Goal: Check status: Check status

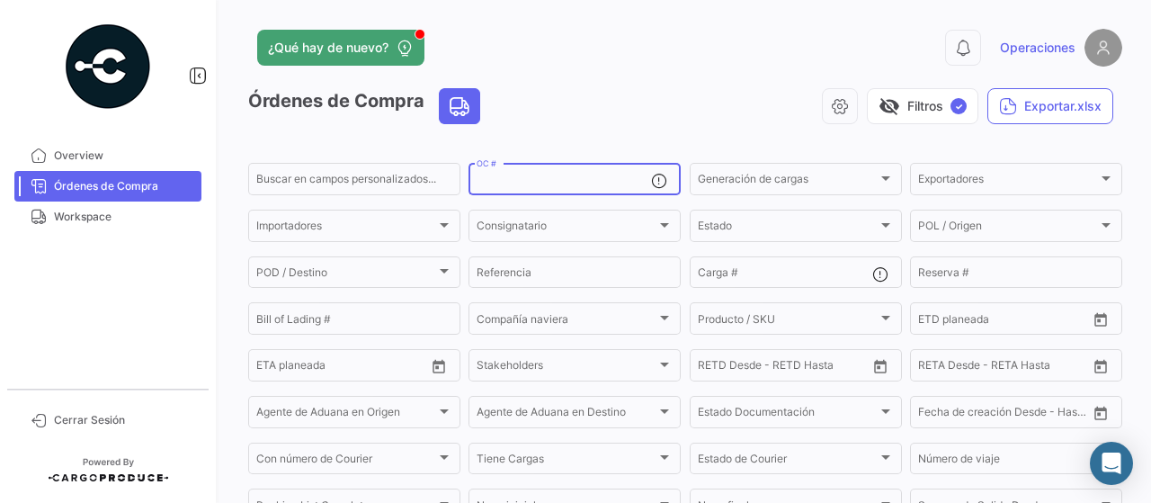
click at [554, 181] on input "OC #" at bounding box center [563, 181] width 174 height 13
paste input "• 2526-T-0276"
type input "2526-T-0276"
click at [603, 178] on input "2526-T-0276" at bounding box center [563, 181] width 174 height 13
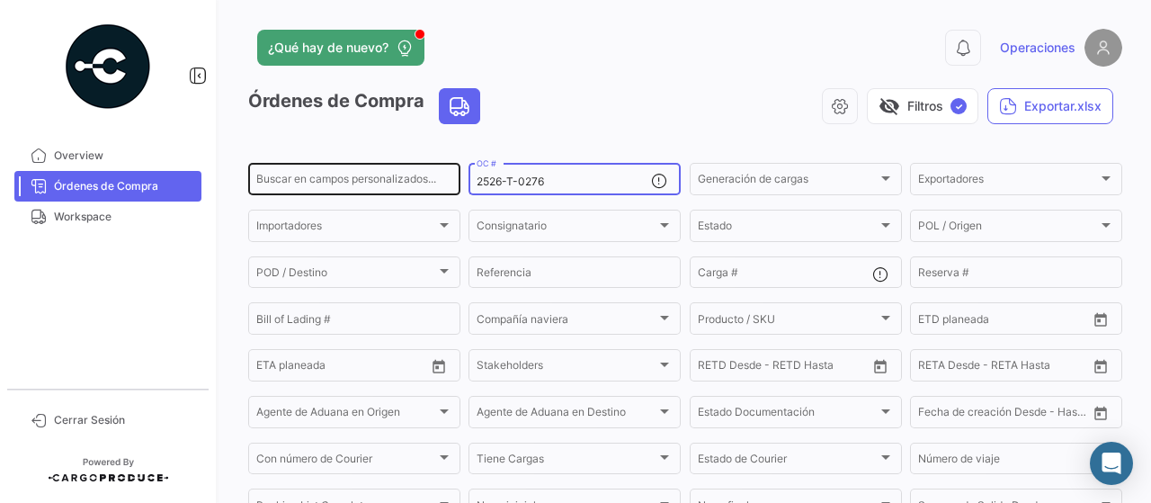
drag, startPoint x: 573, startPoint y: 188, endPoint x: 447, endPoint y: 184, distance: 125.9
click at [0, 0] on div "Buscar en campos personalizados... 2526-T-0276 OC # Generación de cargas Genera…" at bounding box center [0, 0] width 0 height 0
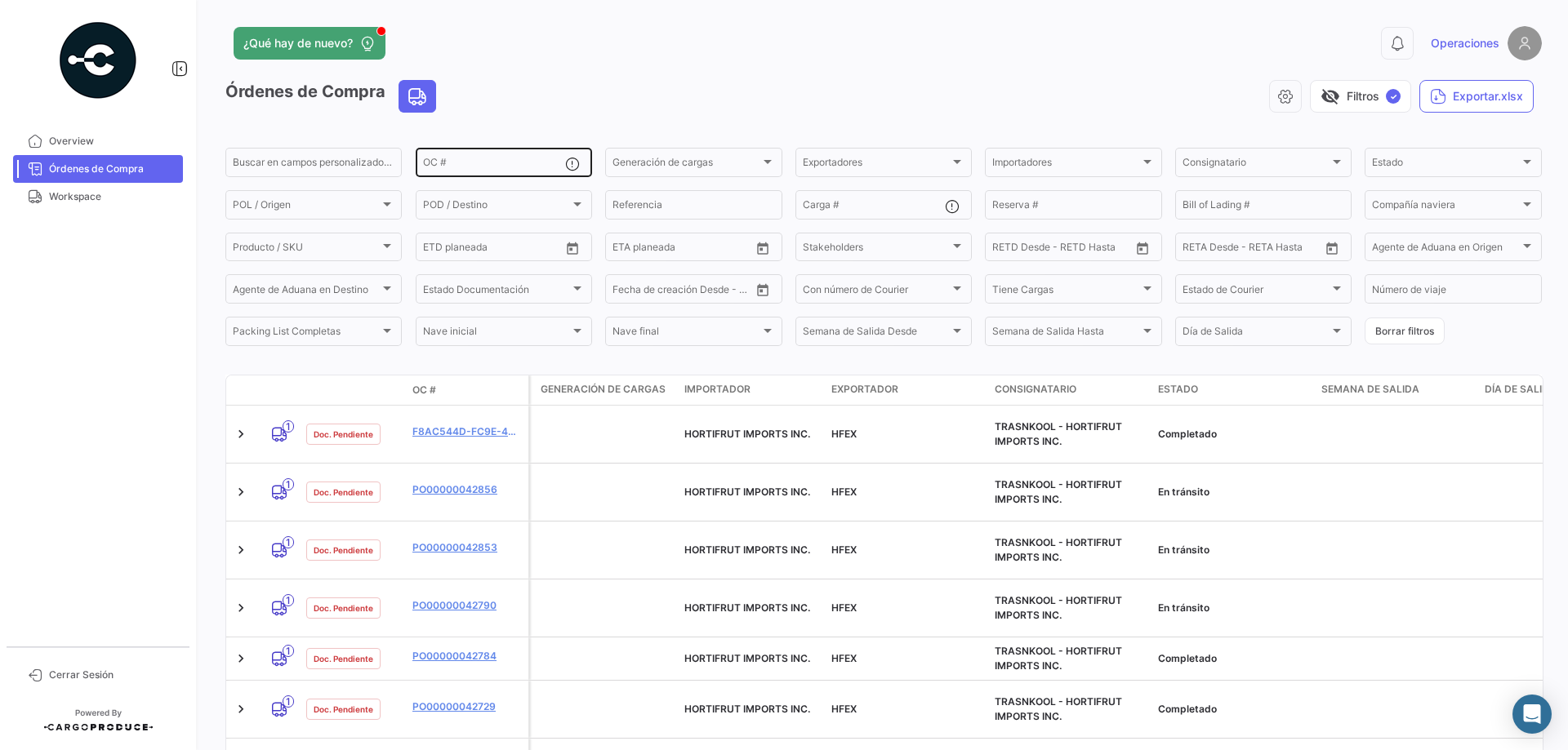
click at [475, 165] on input "OC #" at bounding box center [494, 164] width 142 height 12
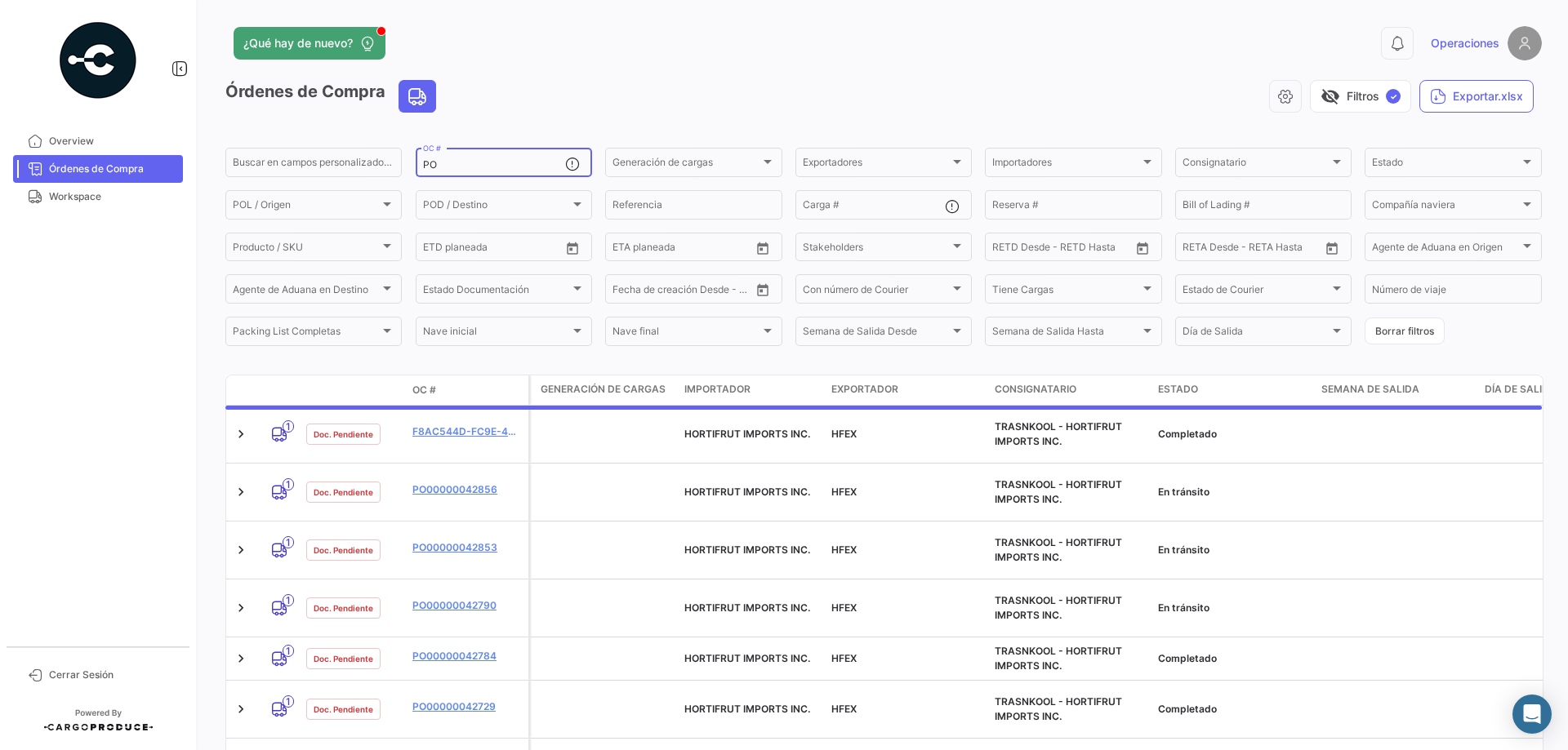
paste input "13078466"
type input "PO13078466"
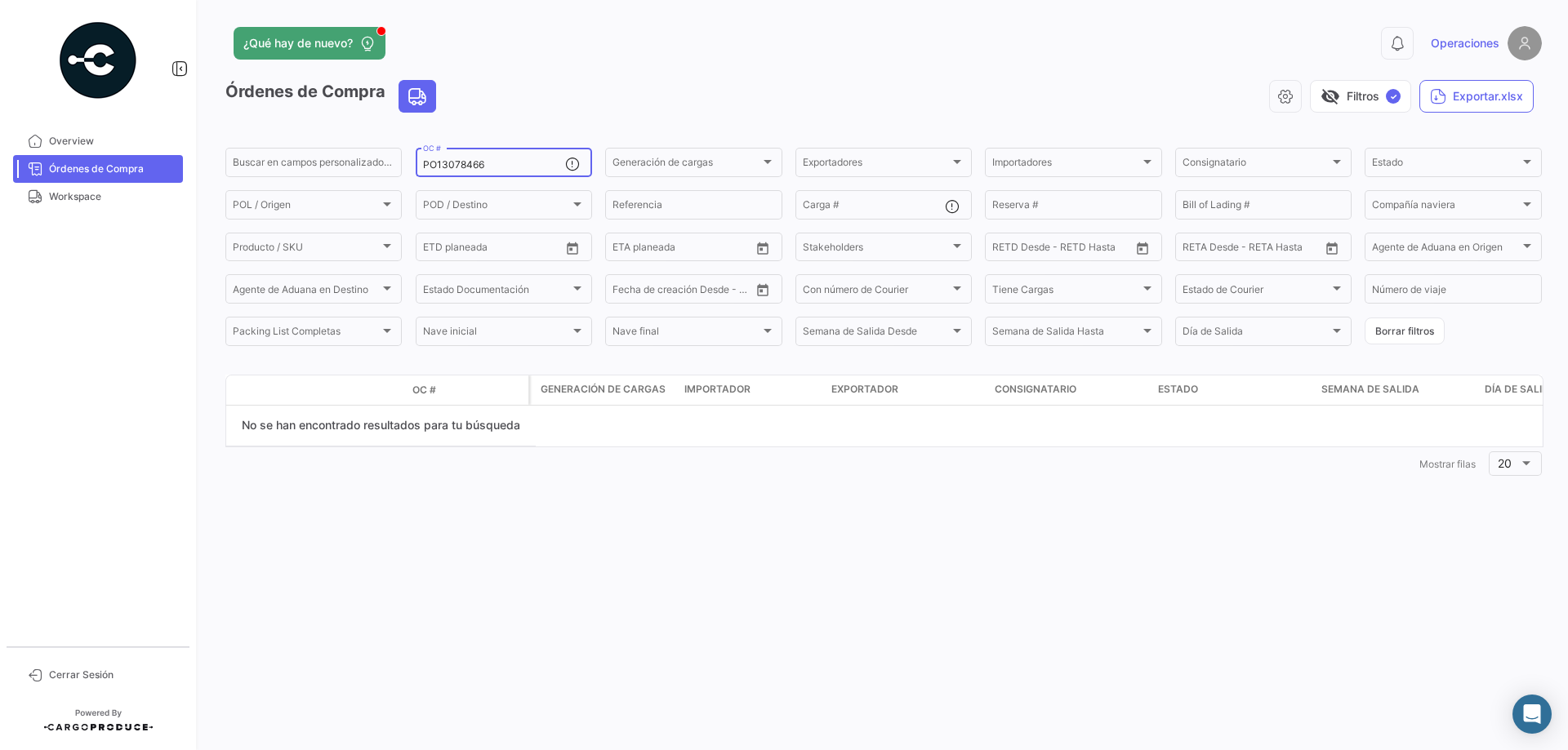
drag, startPoint x: 539, startPoint y: 169, endPoint x: 406, endPoint y: 165, distance: 133.1
click at [409, 168] on form "Buscar en campos personalizados... PO13078466 OC # Generación de cargas Generac…" at bounding box center [883, 247] width 1316 height 203
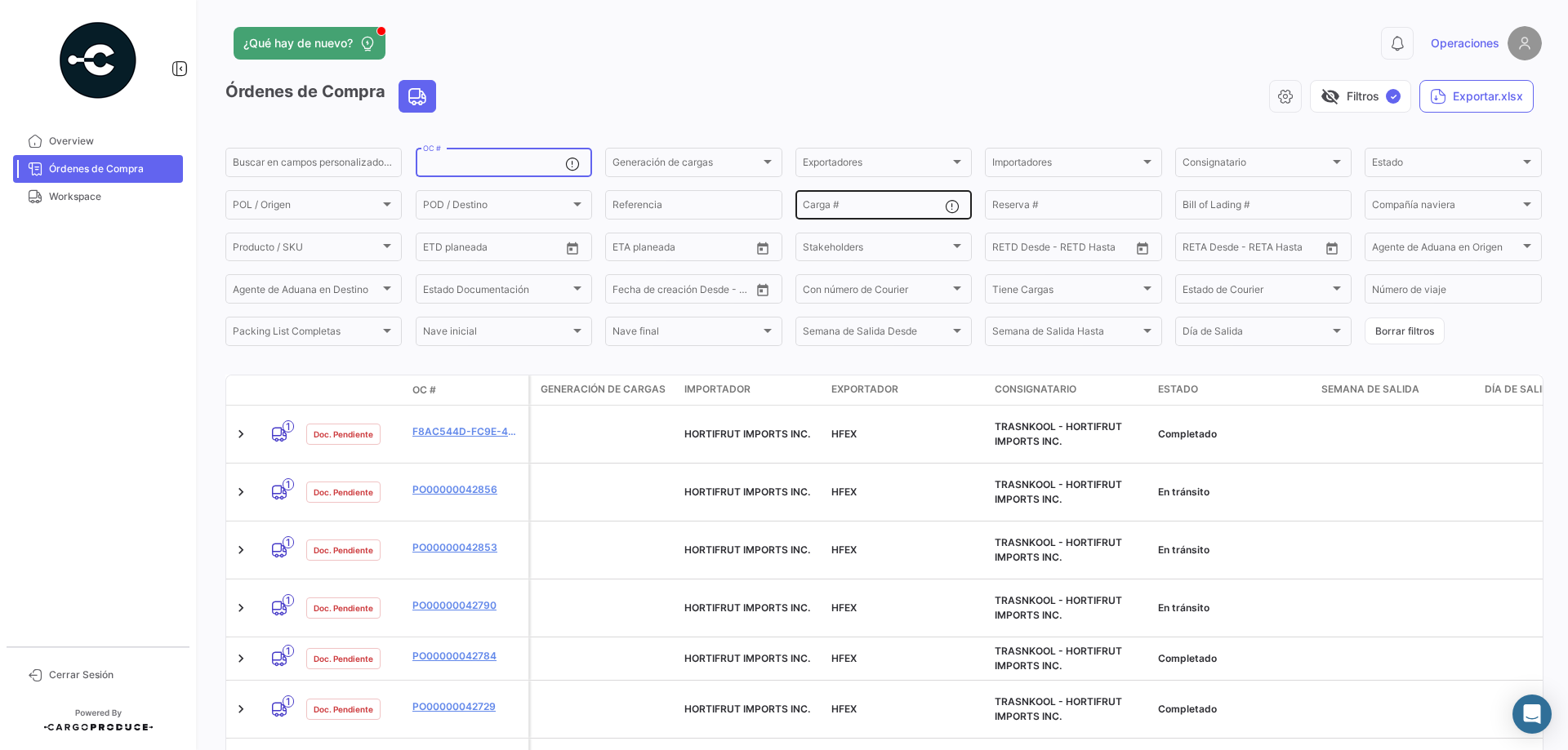
click at [820, 207] on input "Carga #" at bounding box center [874, 207] width 142 height 12
click at [862, 203] on input "Carga #" at bounding box center [874, 207] width 142 height 12
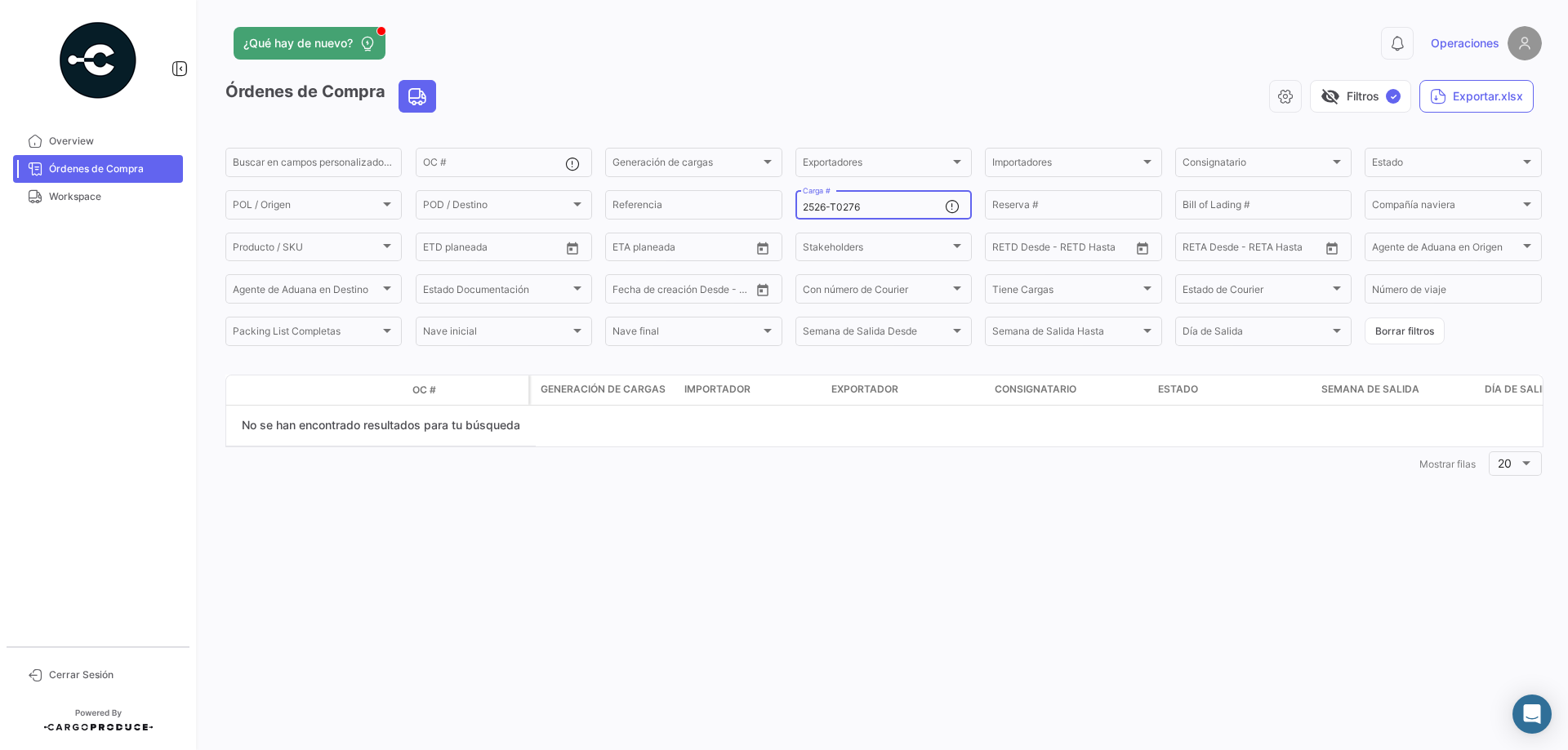
type input "2526-T0276"
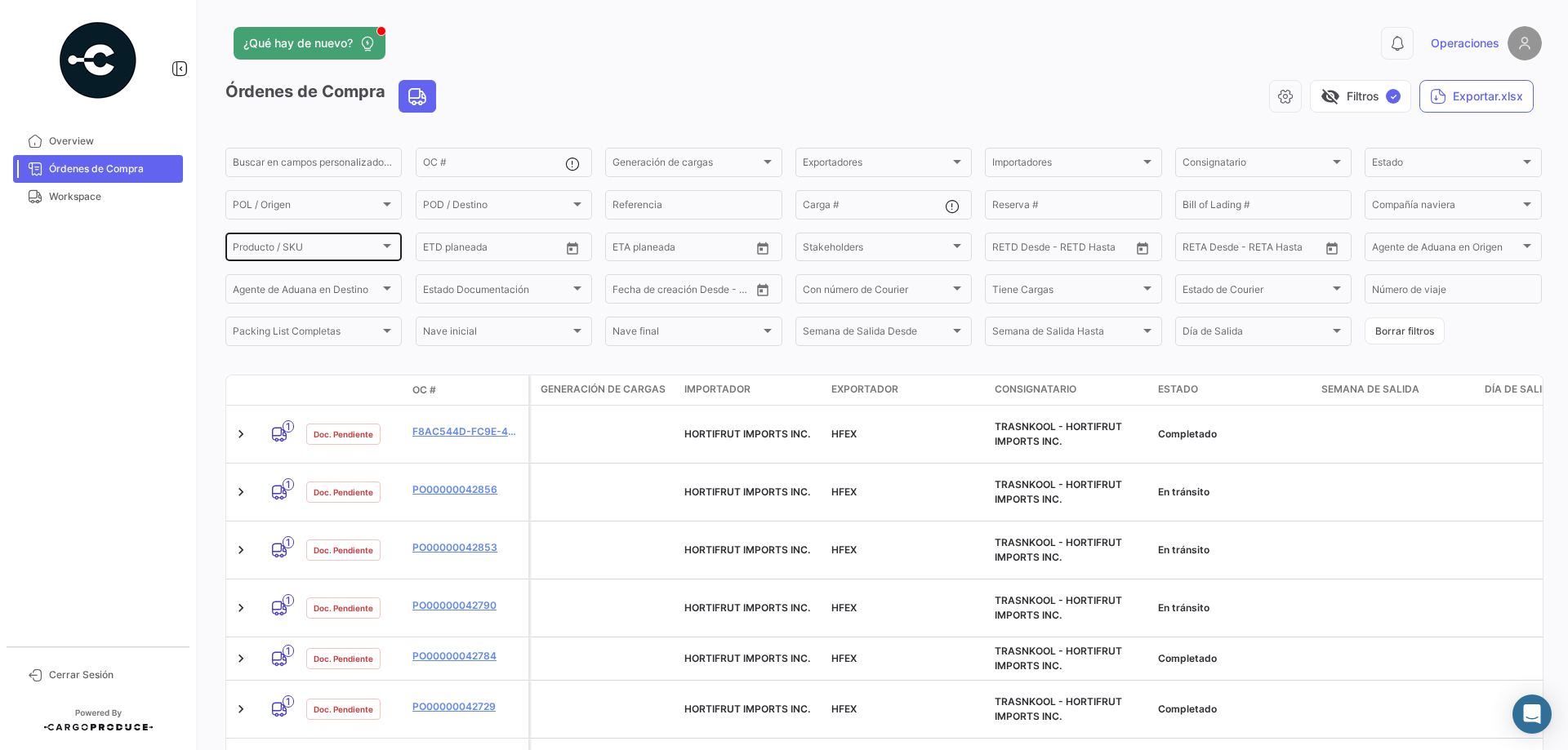
click at [319, 251] on div "Producto / SKU" at bounding box center [306, 250] width 147 height 12
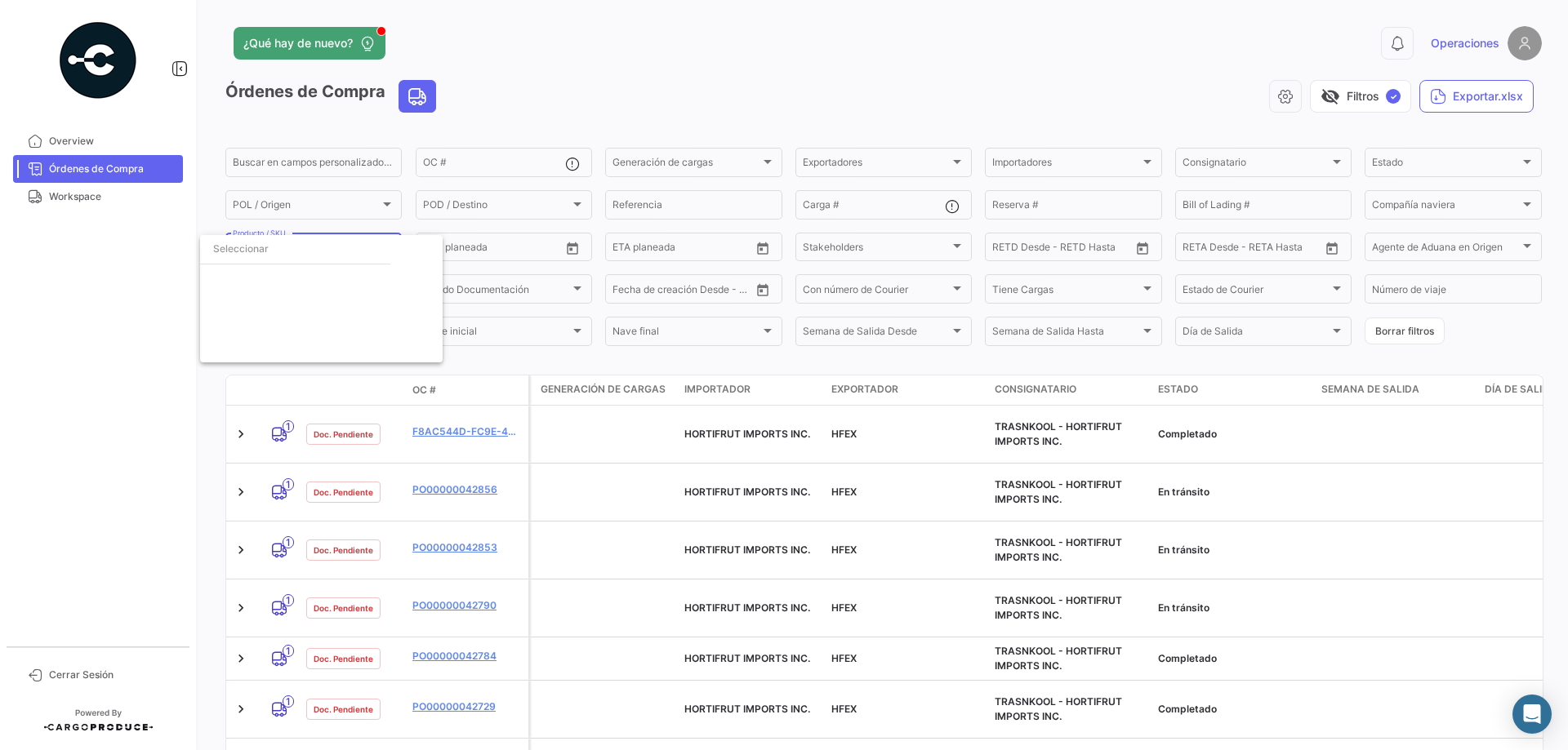
click at [268, 252] on input "dropdown search" at bounding box center [294, 249] width 190 height 29
paste input "RCC12170NFNFST"
type input "RCC12170NFNFST"
click at [313, 291] on div "RCC12170NFNFST close Deseleccionar todas" at bounding box center [321, 299] width 243 height 127
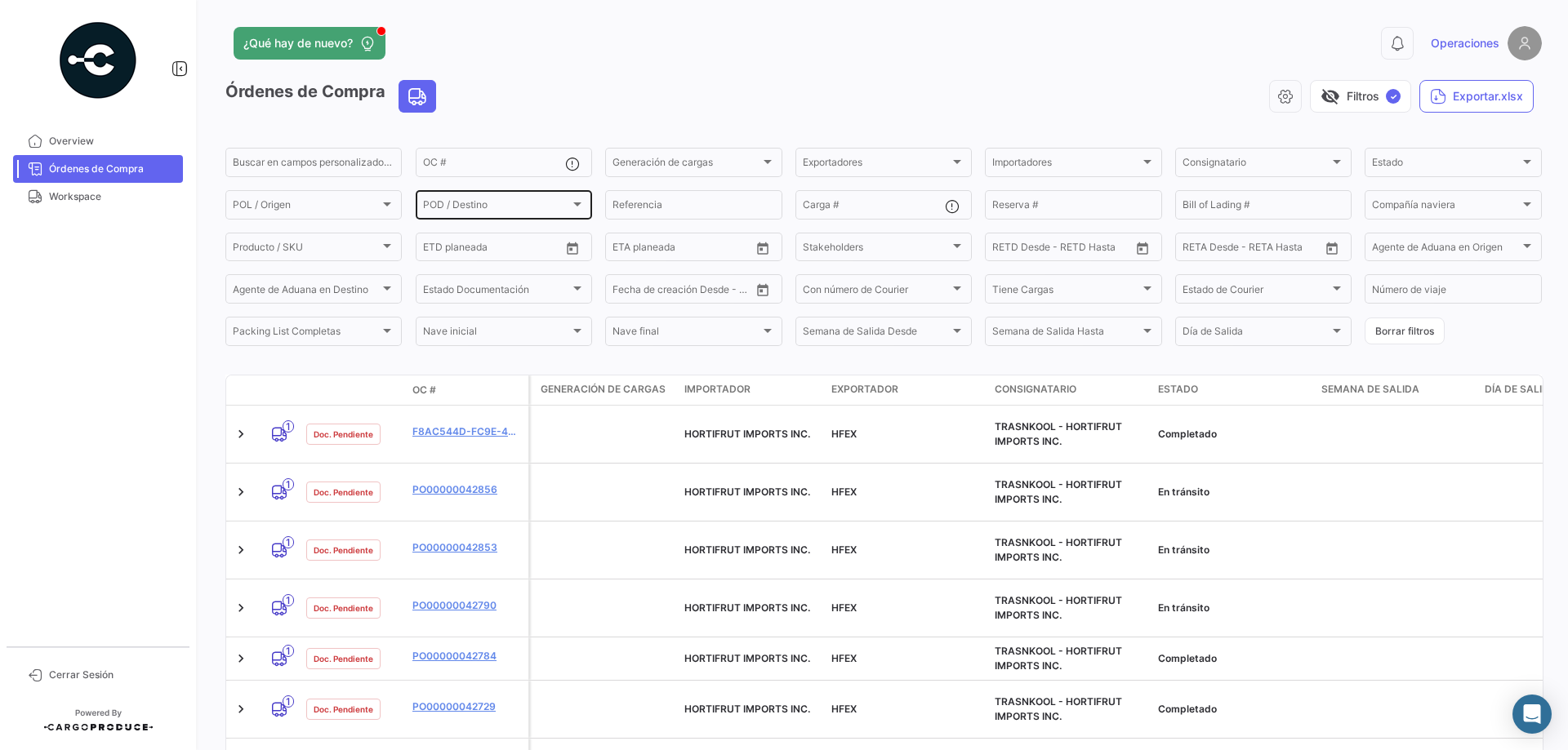
click at [526, 211] on div "POD / Destino" at bounding box center [497, 207] width 147 height 12
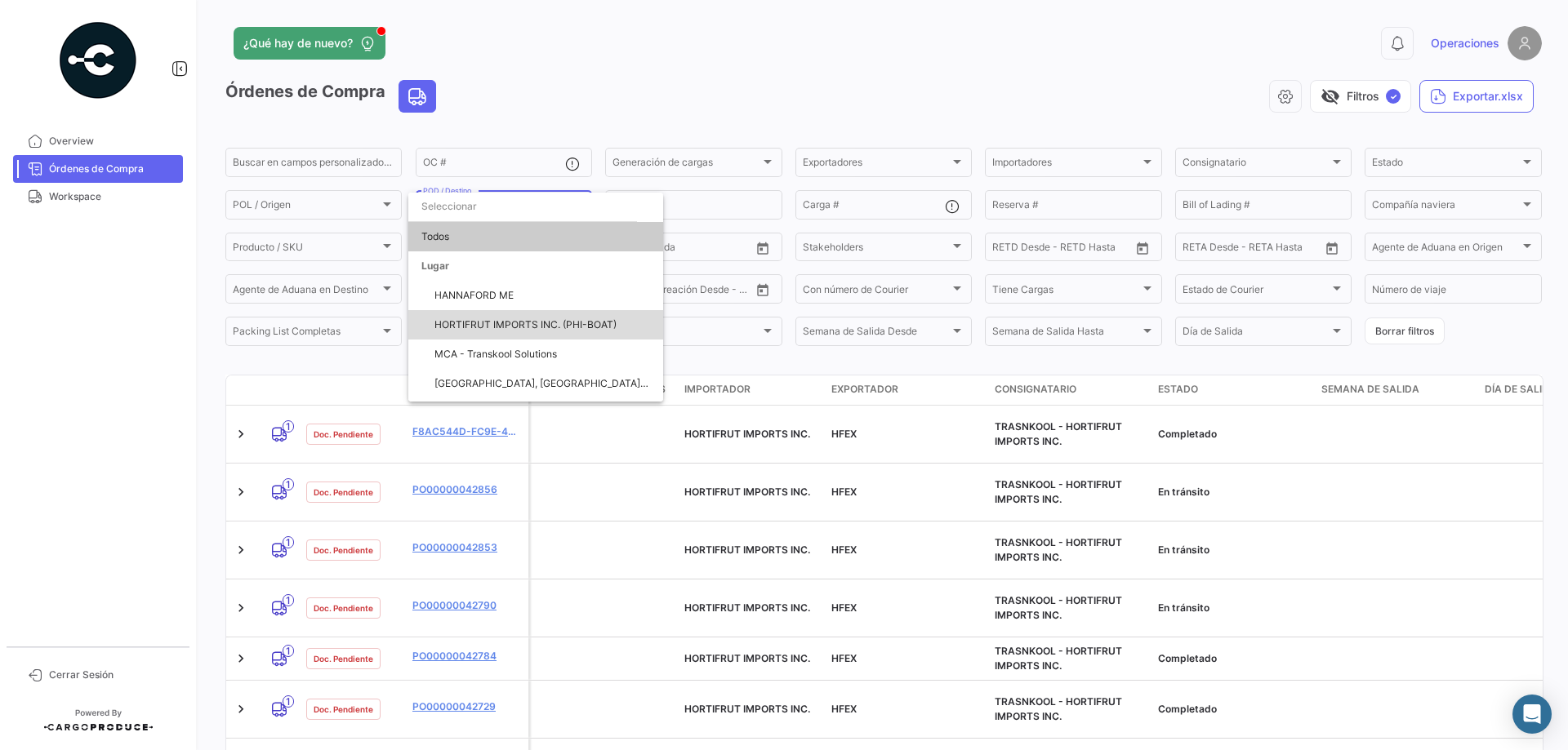
click at [546, 324] on span "HORTIFRUT IMPORTS INC. (PHI-BOAT)" at bounding box center [525, 324] width 182 height 12
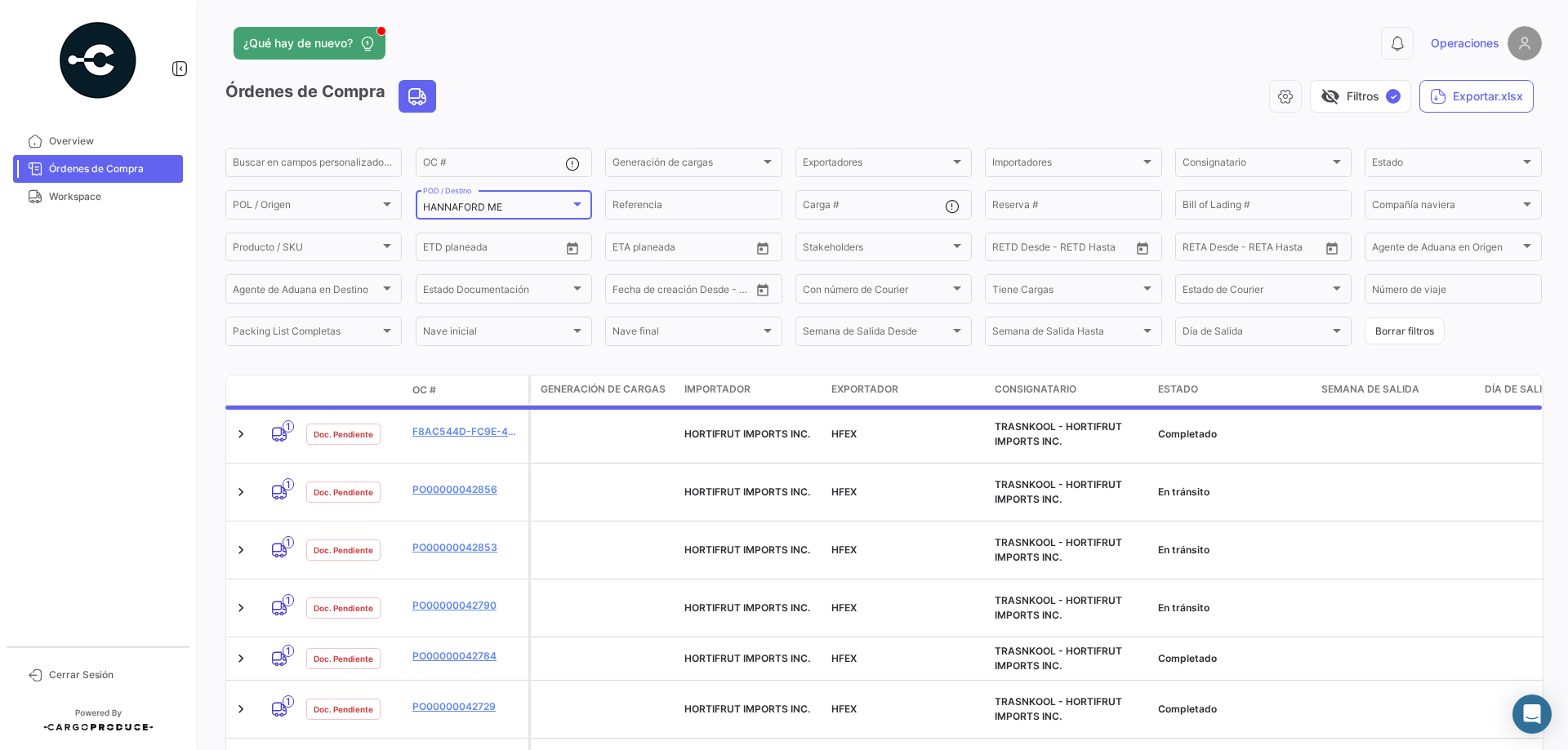
click at [578, 206] on div at bounding box center [577, 204] width 8 height 4
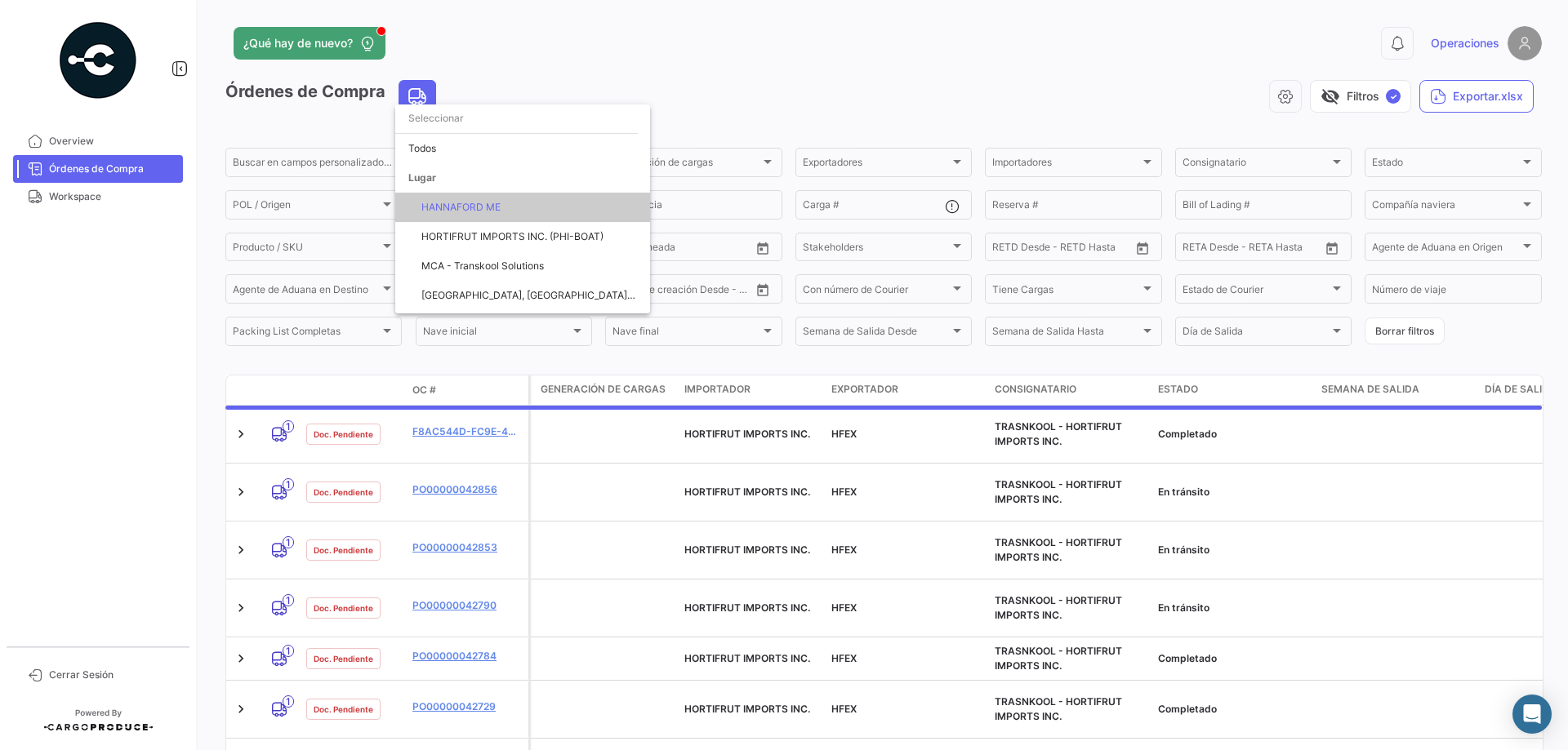
click at [487, 206] on span "HANNAFORD ME" at bounding box center [461, 206] width 79 height 12
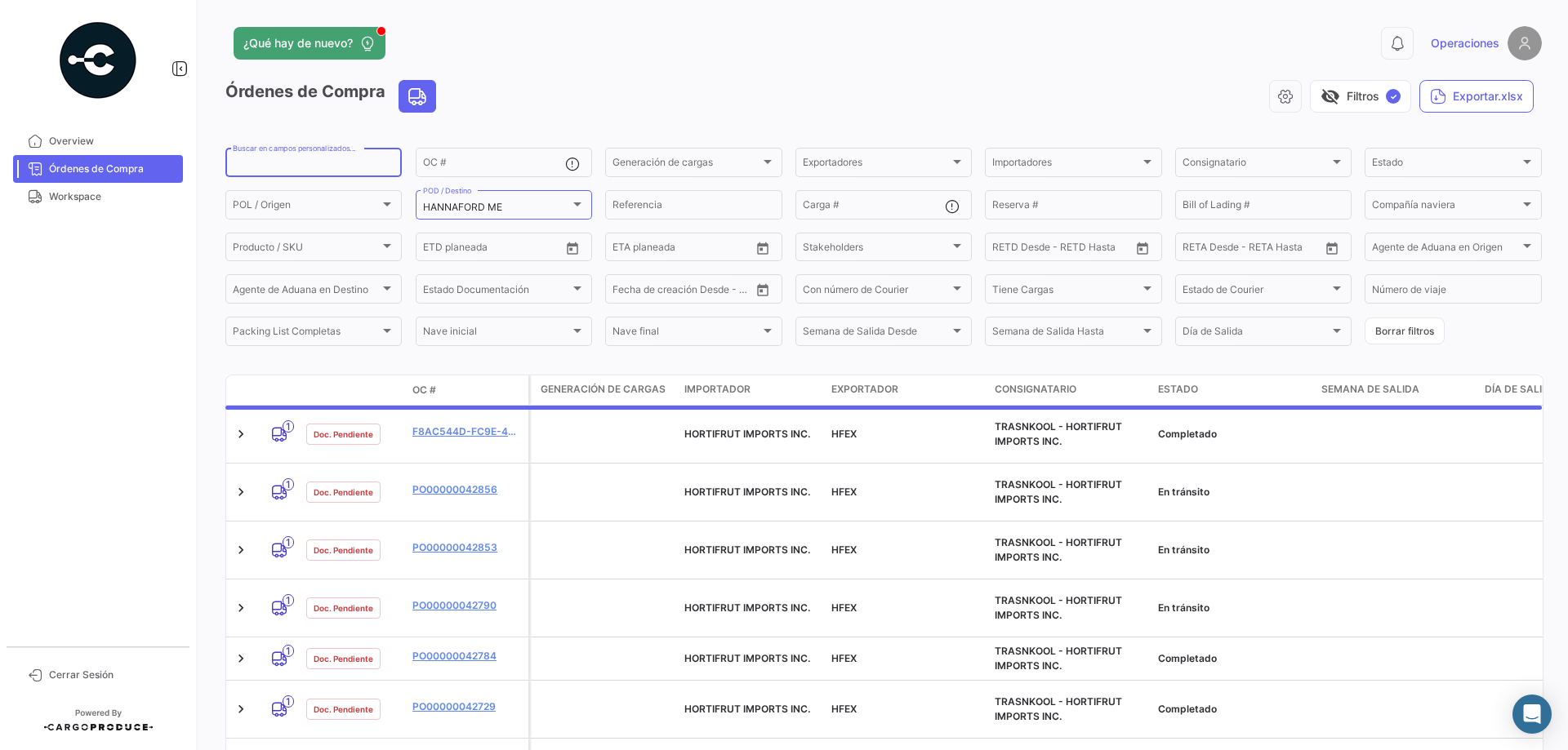
click at [288, 165] on input "Buscar en campos personalizados..." at bounding box center [313, 164] width 162 height 12
paste input "RCC12170NFNFST"
type input "RCC12170NFNFST"
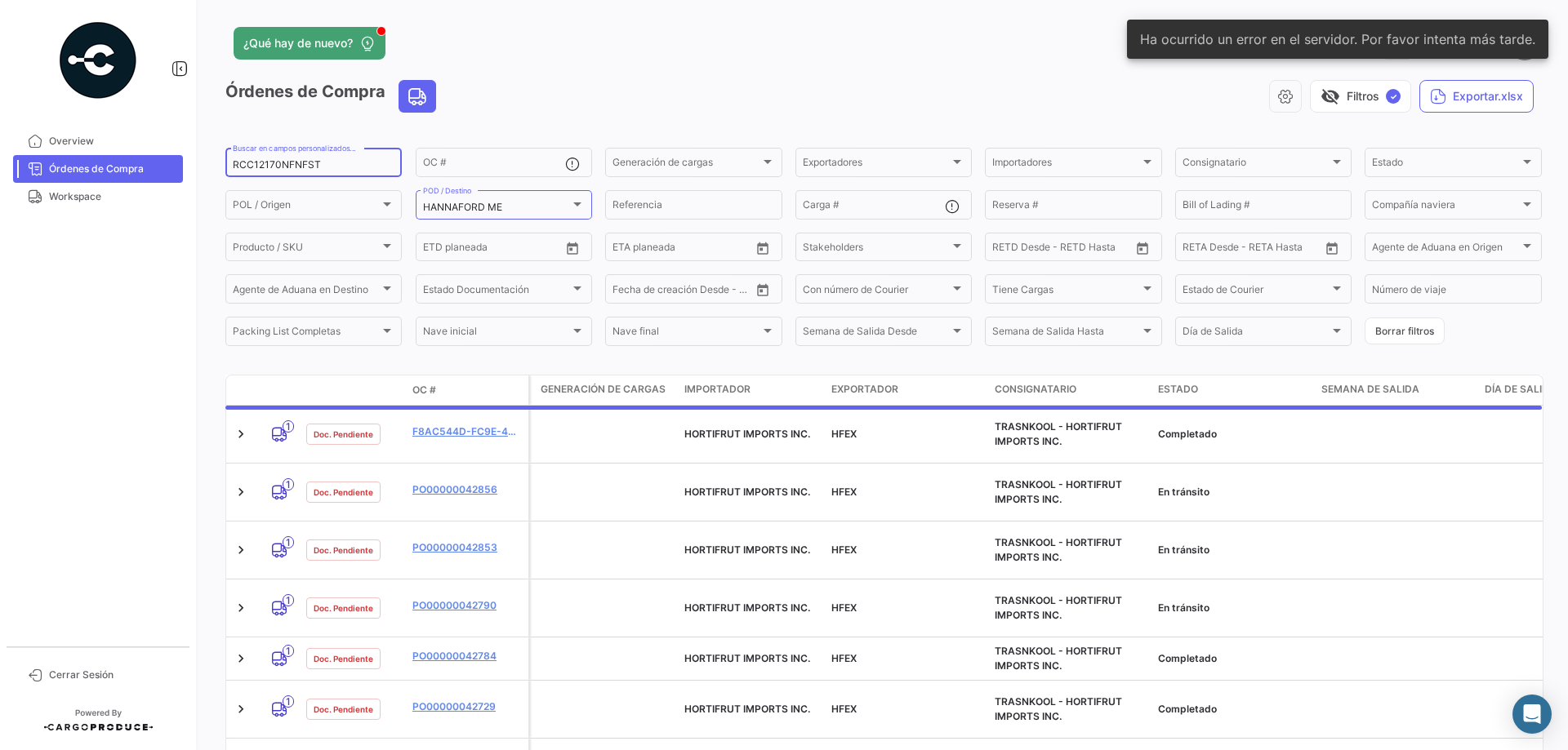
drag, startPoint x: 332, startPoint y: 167, endPoint x: 194, endPoint y: 162, distance: 138.1
click at [194, 162] on mat-sidenav-container "Overview Órdenes de Compra Workspace Cerrar Sesión ¿Qué hay de nuevo? 0 Operaci…" at bounding box center [784, 375] width 1568 height 750
click at [88, 64] on img at bounding box center [98, 61] width 82 height 82
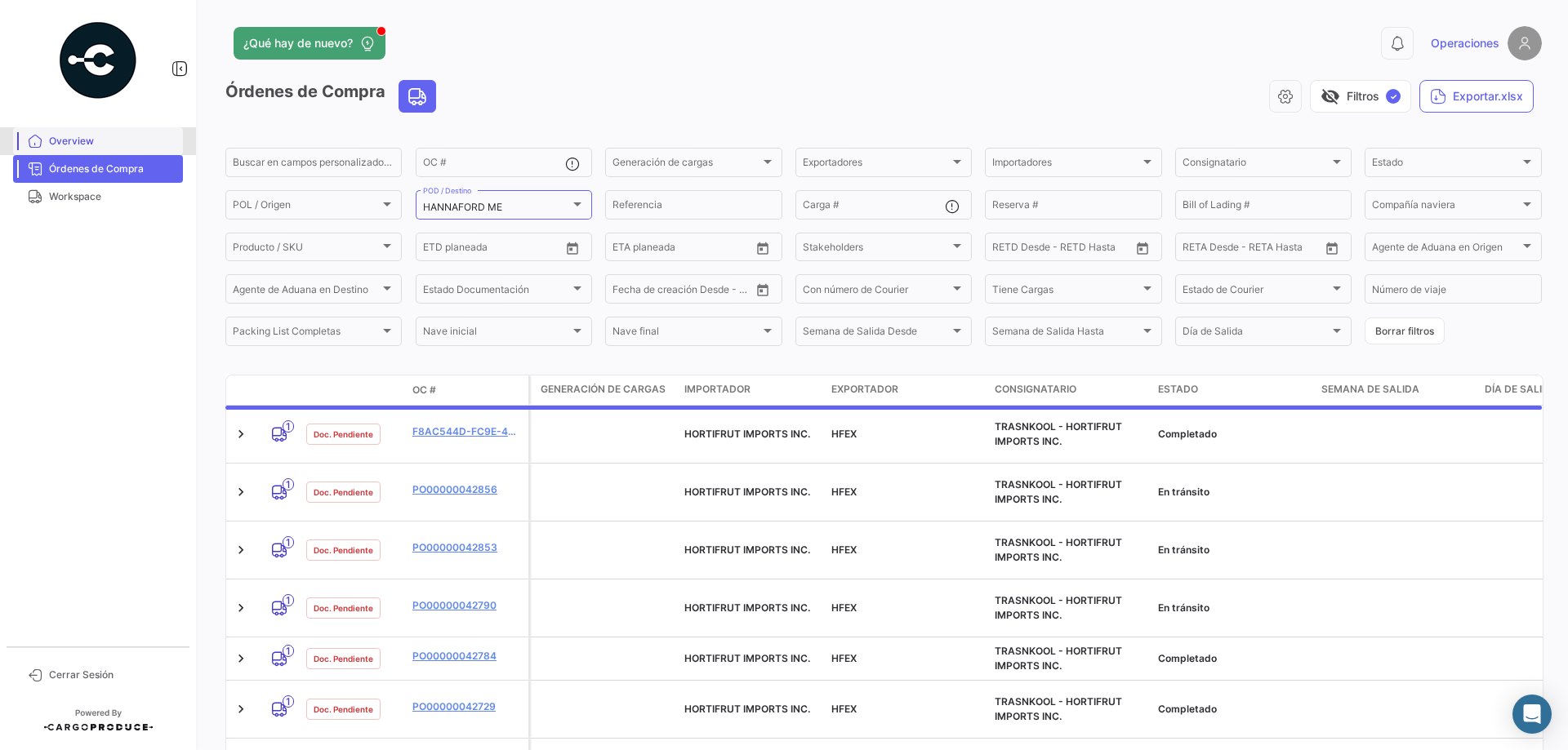
click at [79, 143] on span "Overview" at bounding box center [113, 141] width 127 height 15
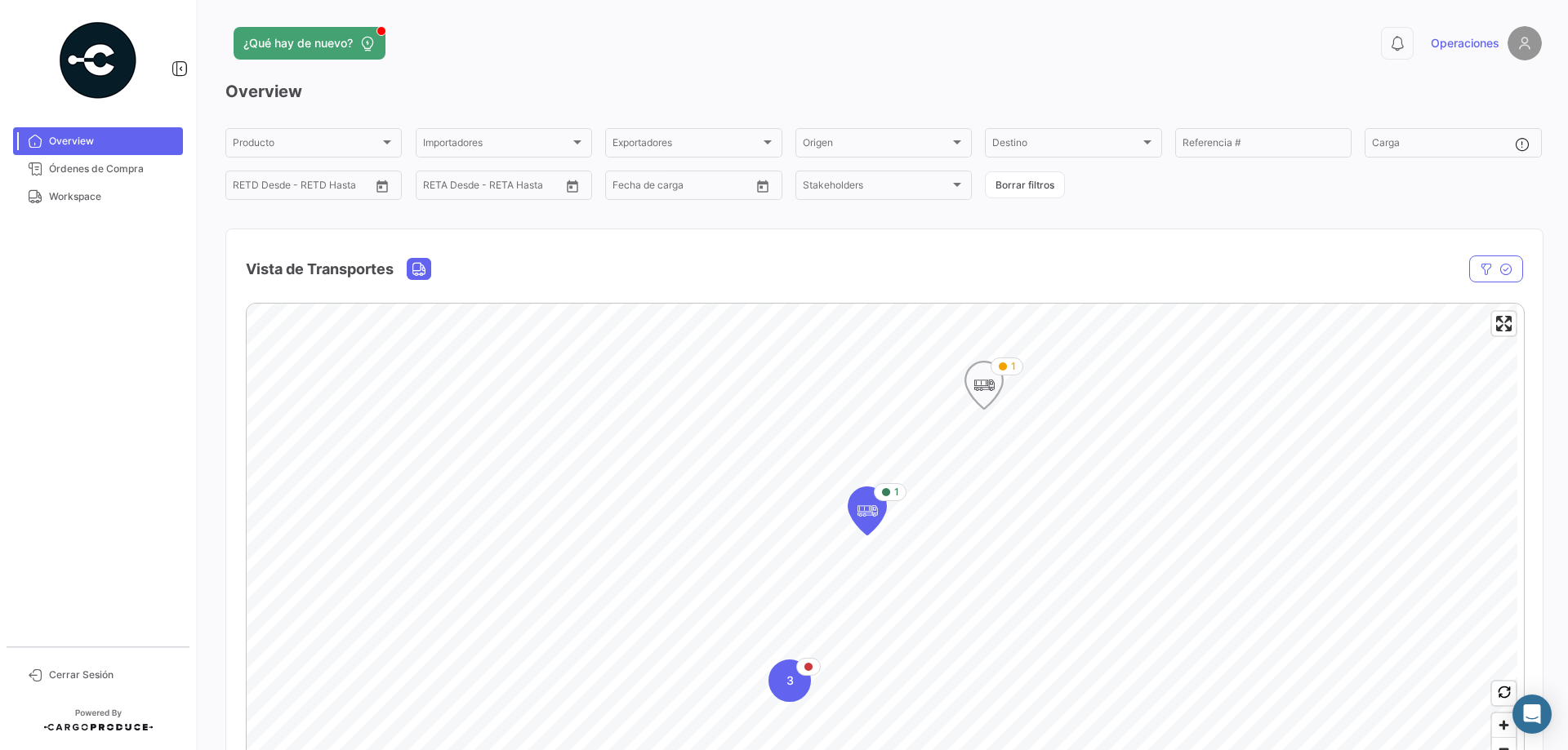
click at [982, 377] on icon "Map marker" at bounding box center [984, 385] width 23 height 35
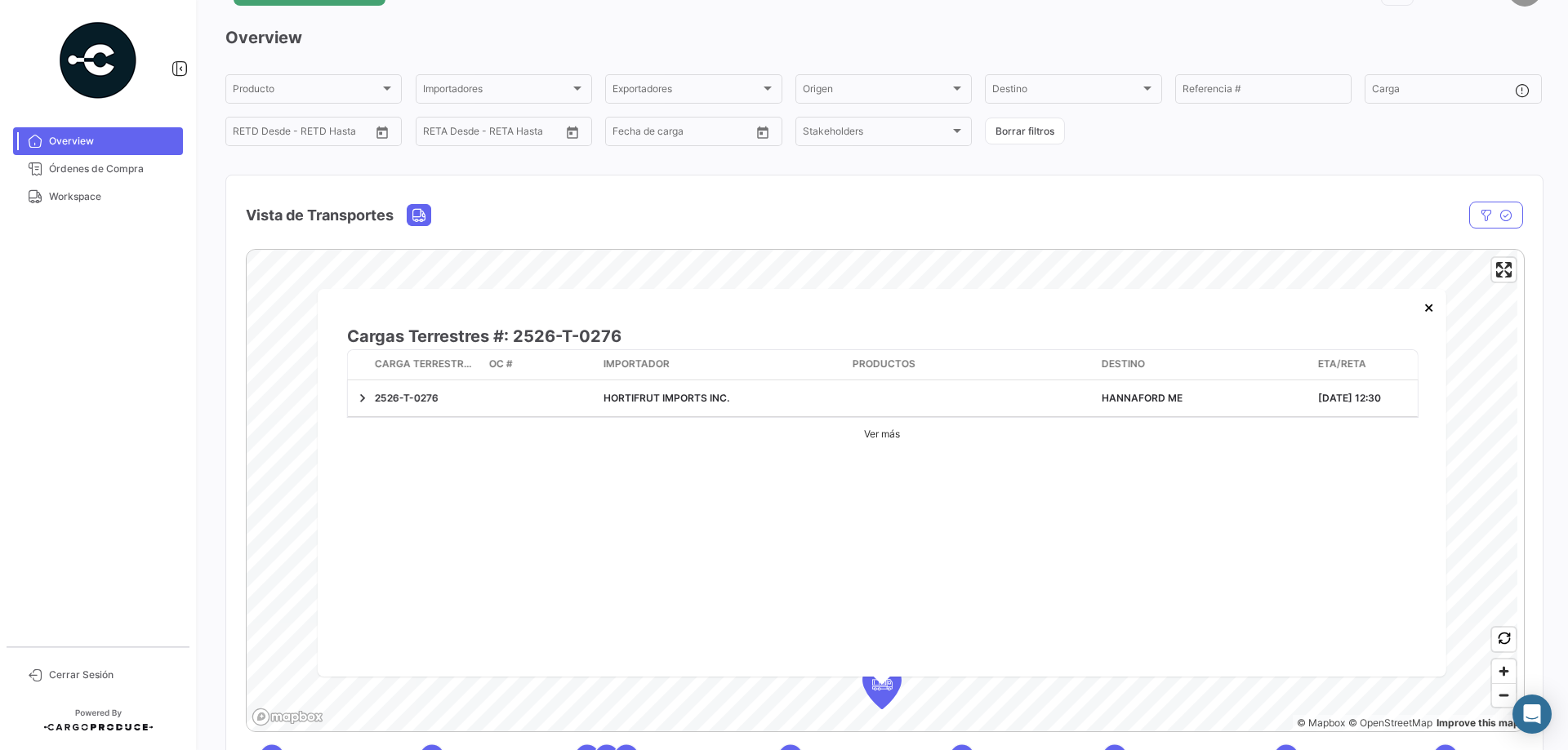
scroll to position [82, 0]
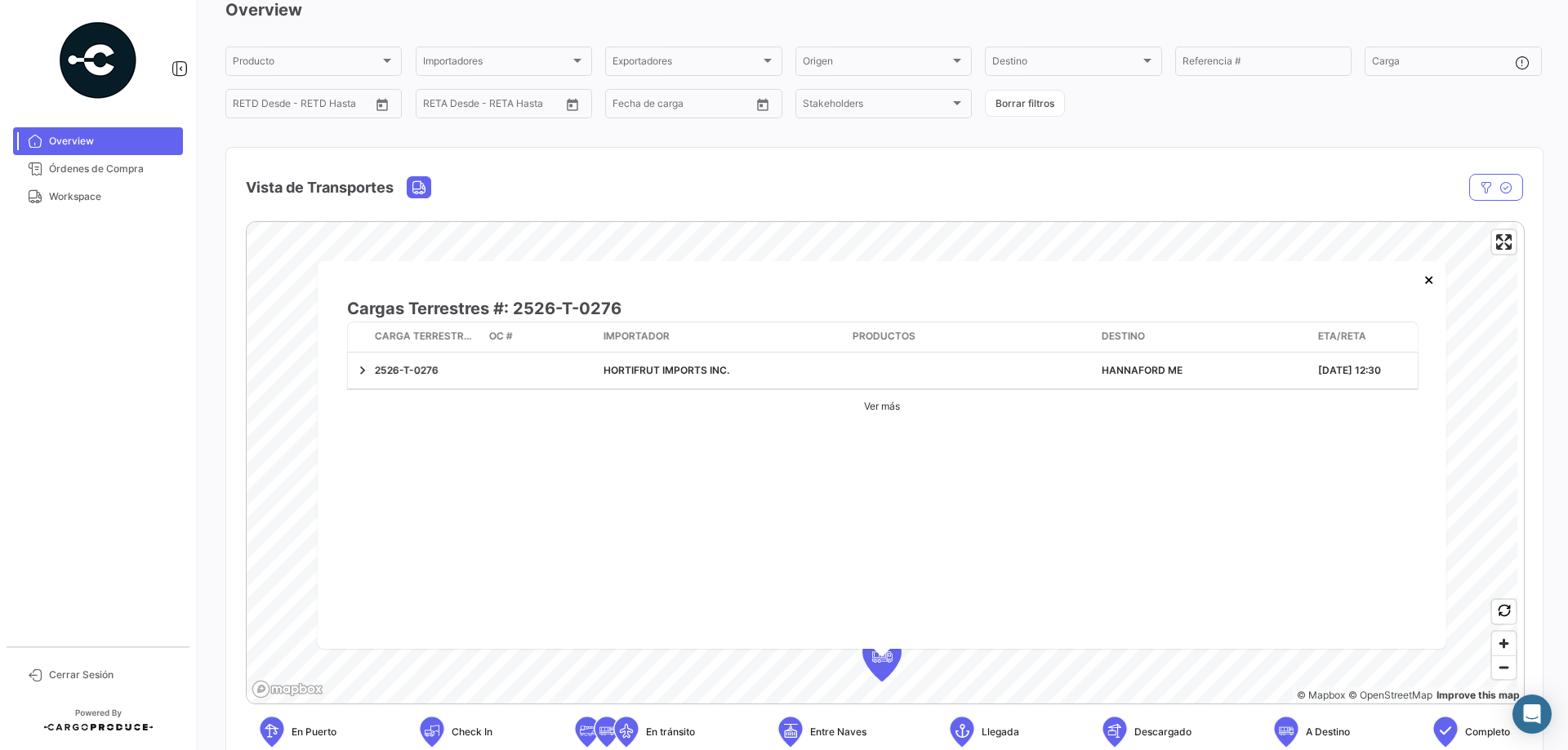
click at [881, 408] on link "Ver más" at bounding box center [882, 407] width 53 height 33
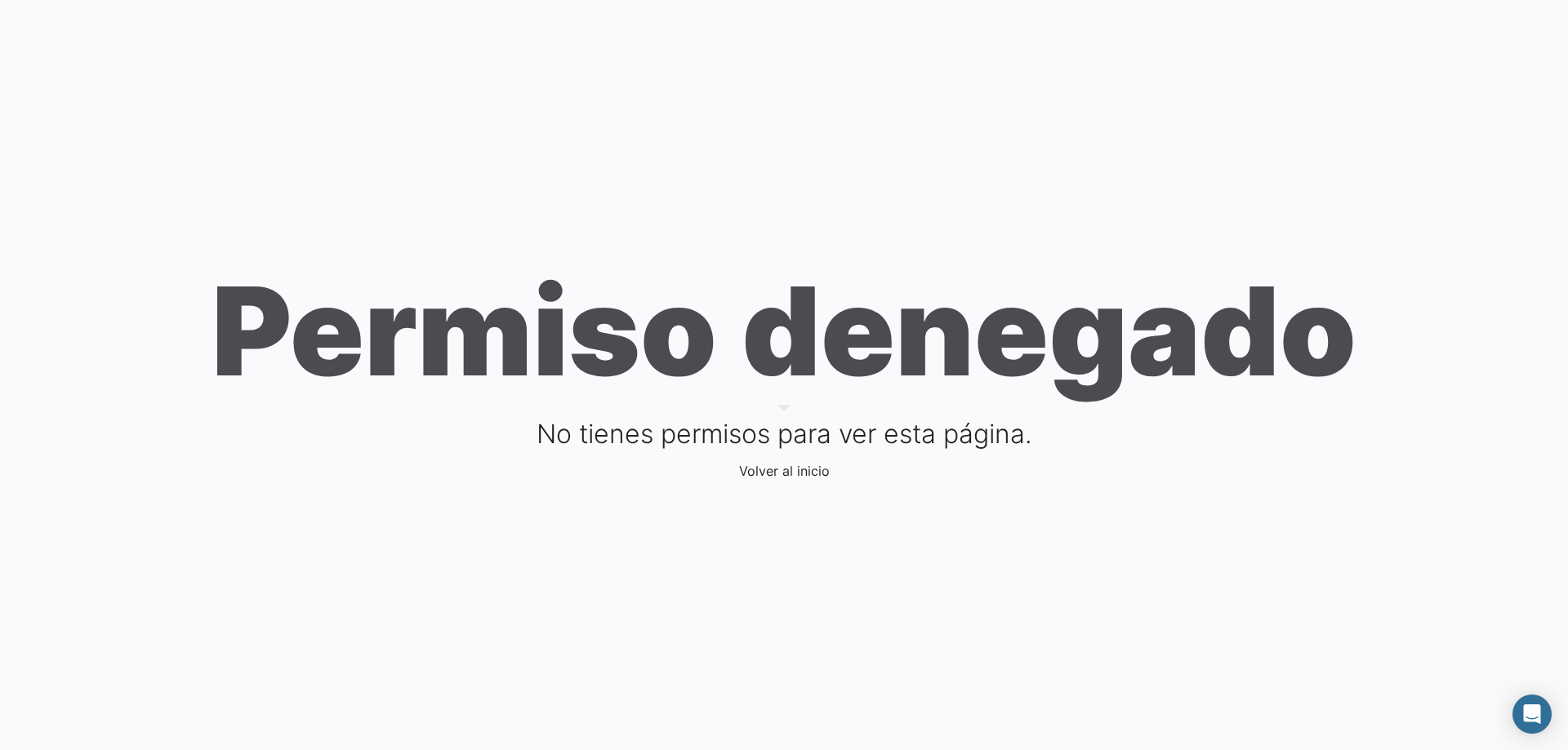
click at [789, 456] on link "Volver al inicio" at bounding box center [785, 471] width 91 height 16
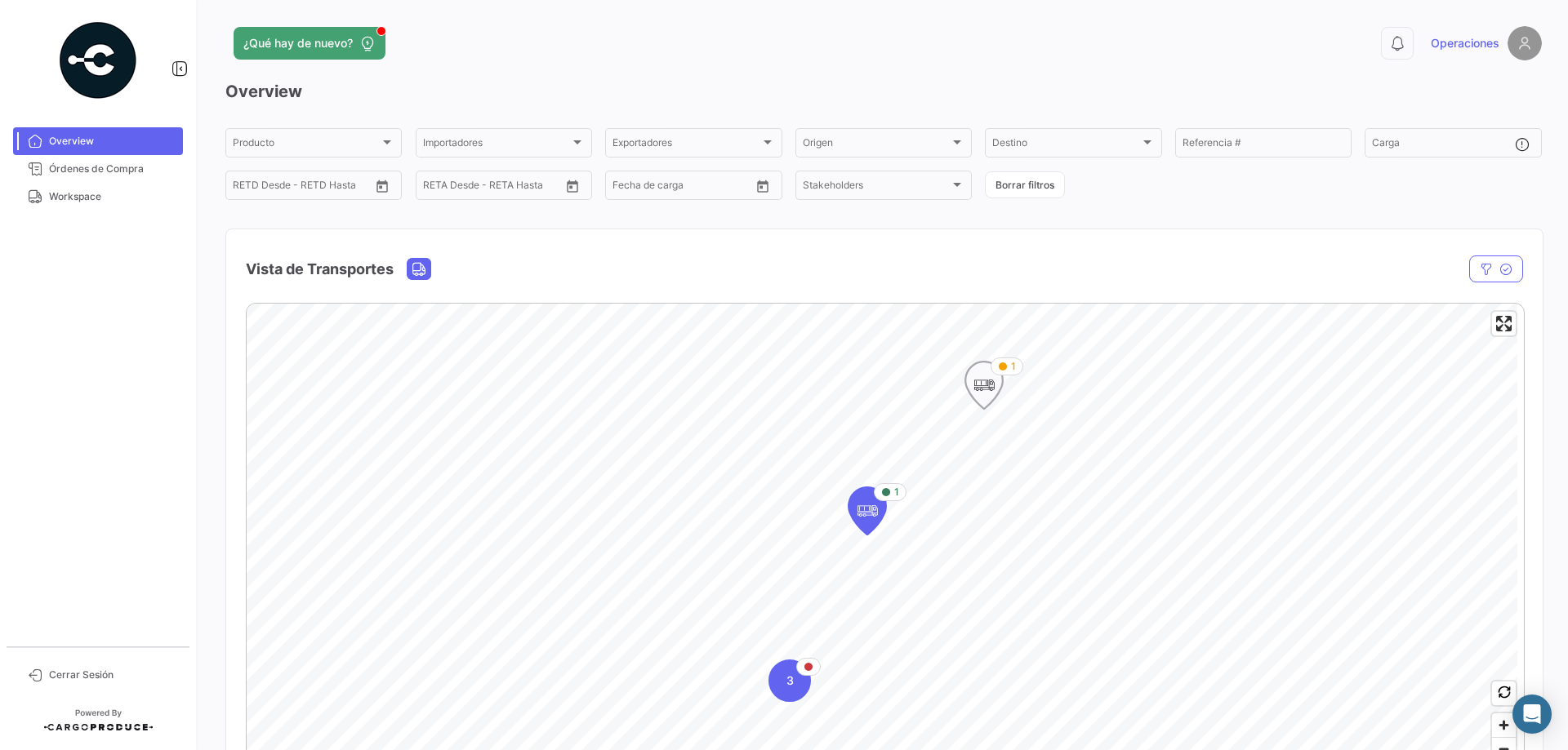
click at [987, 390] on icon "Map marker" at bounding box center [984, 385] width 23 height 35
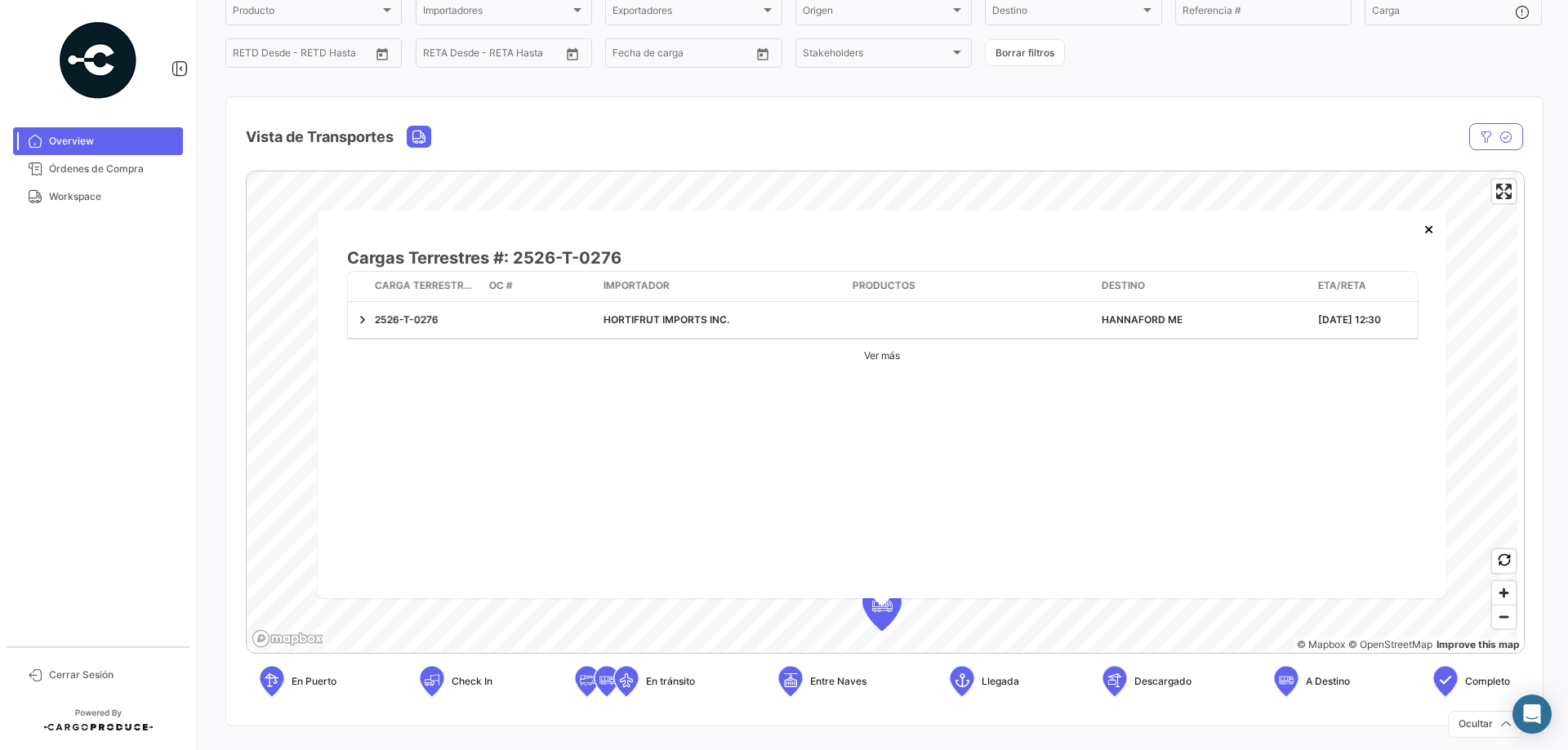
scroll to position [146, 0]
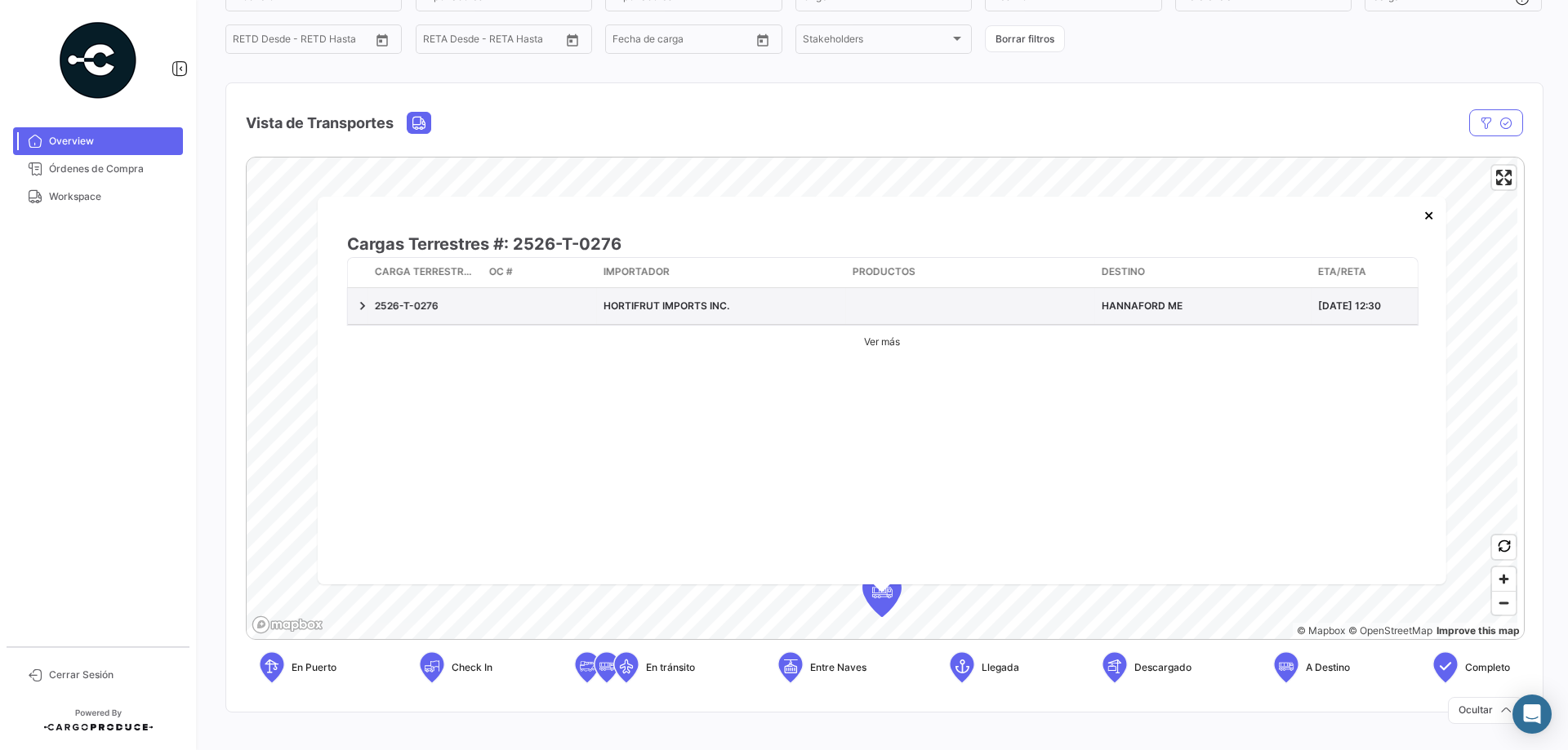
click at [1045, 305] on span "HANNAFORD ME" at bounding box center [1142, 305] width 81 height 12
click at [516, 302] on datatable-body-cell at bounding box center [540, 306] width 114 height 36
drag, startPoint x: 443, startPoint y: 307, endPoint x: 375, endPoint y: 305, distance: 68.0
click at [375, 308] on div "2526-T-0276" at bounding box center [425, 306] width 101 height 15
copy div "2526-T-0276"
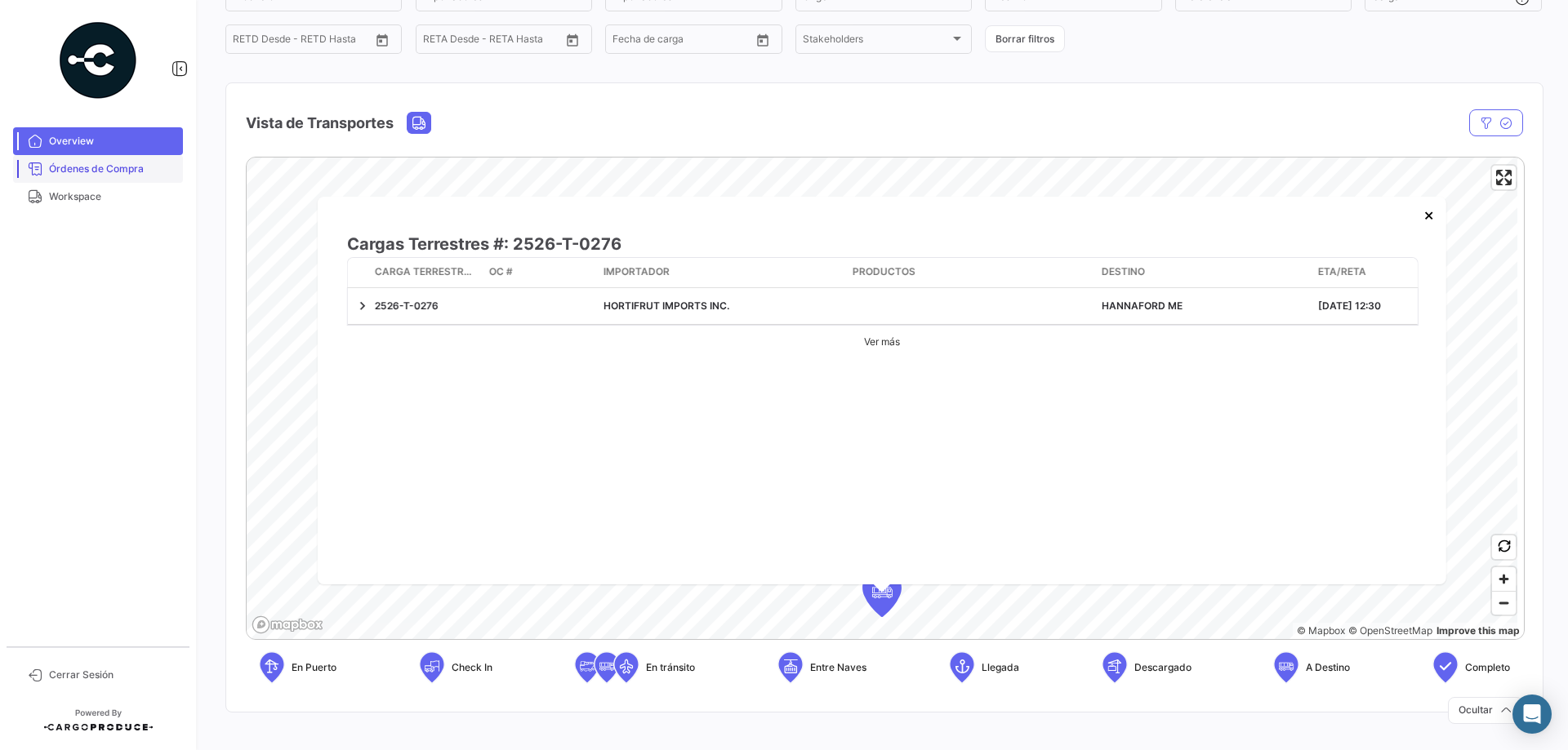
click at [85, 168] on span "Órdenes de Compra" at bounding box center [113, 169] width 127 height 15
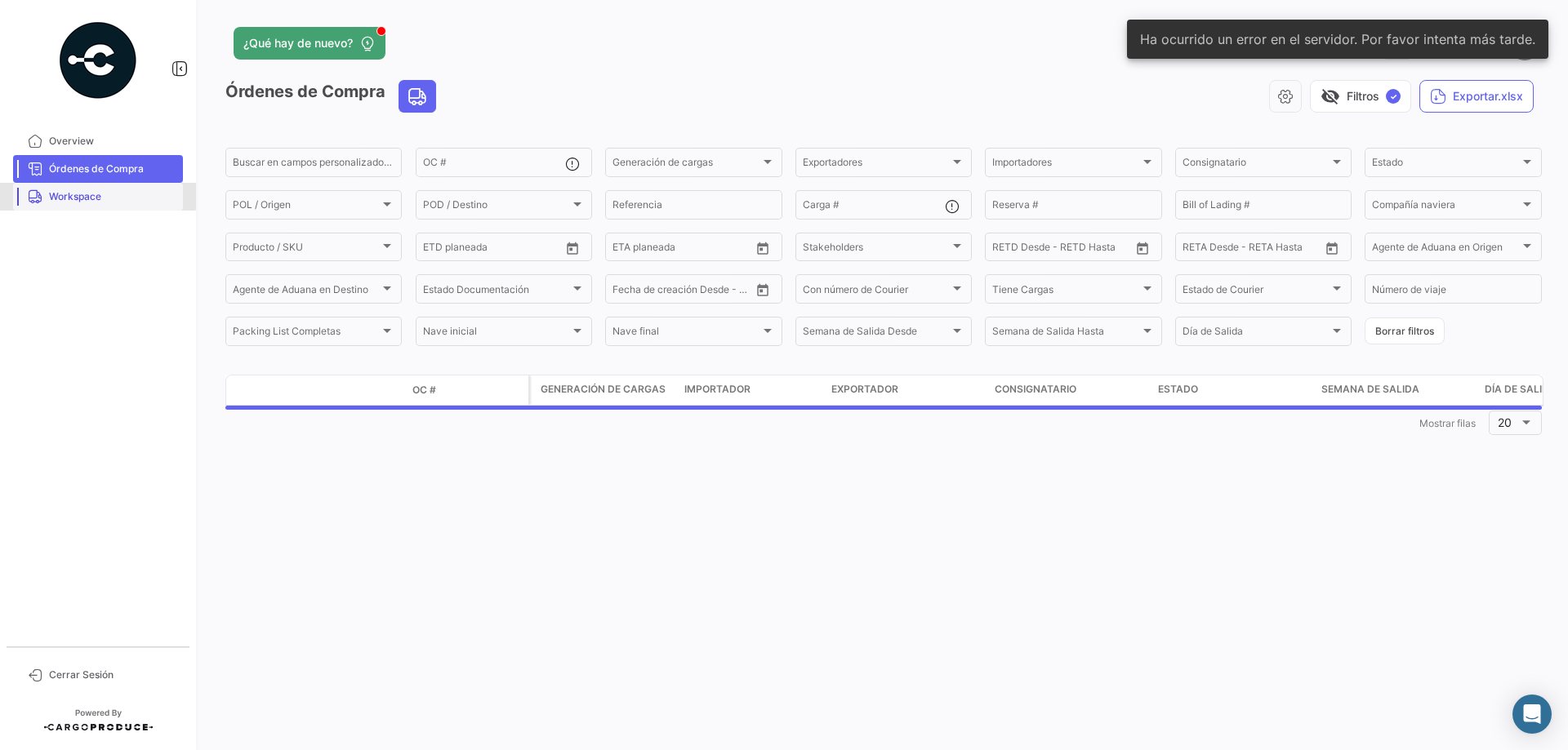
click at [92, 190] on span "Workspace" at bounding box center [113, 197] width 127 height 15
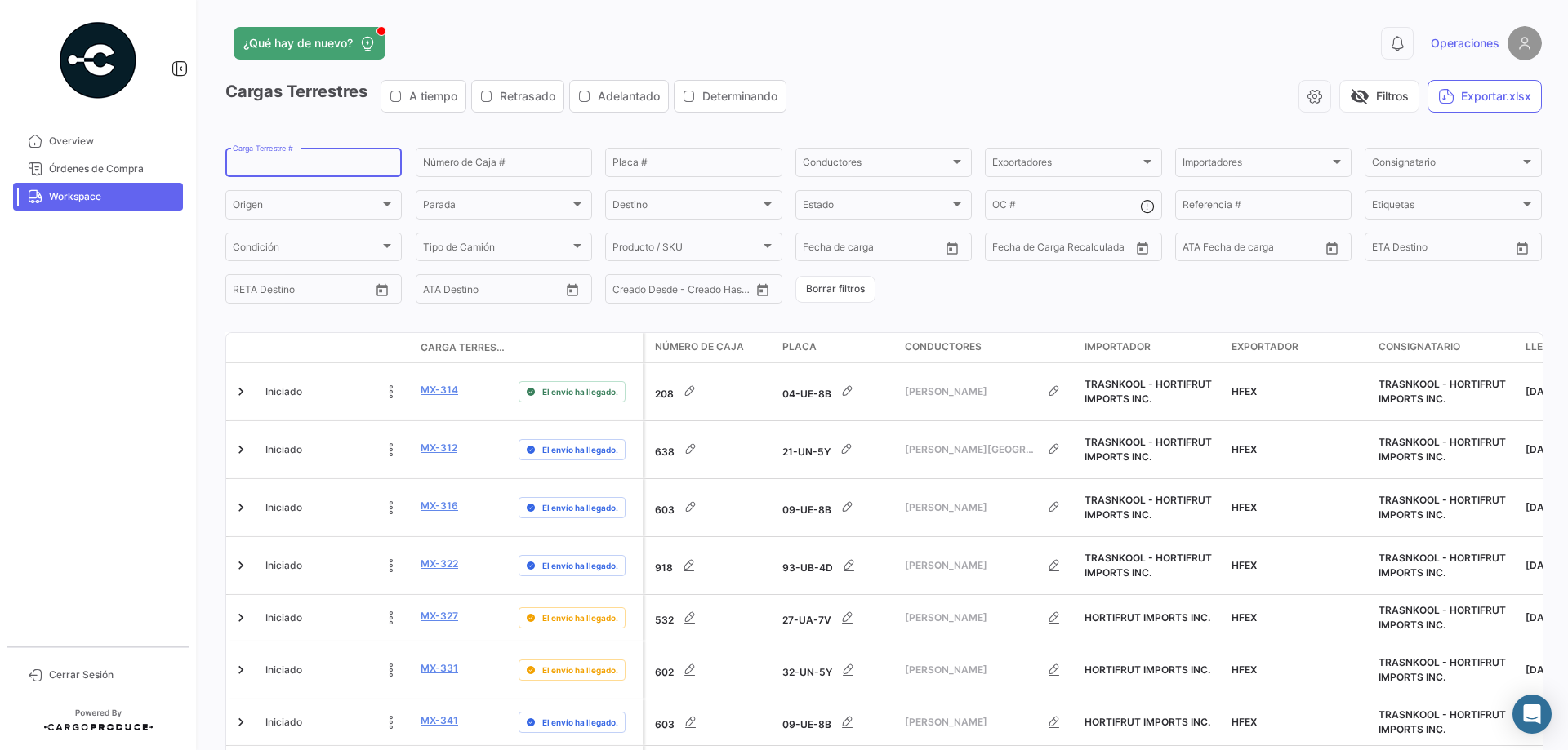
click at [324, 170] on input "Carga Terrestre #" at bounding box center [313, 164] width 162 height 12
paste input "2526-T-0276"
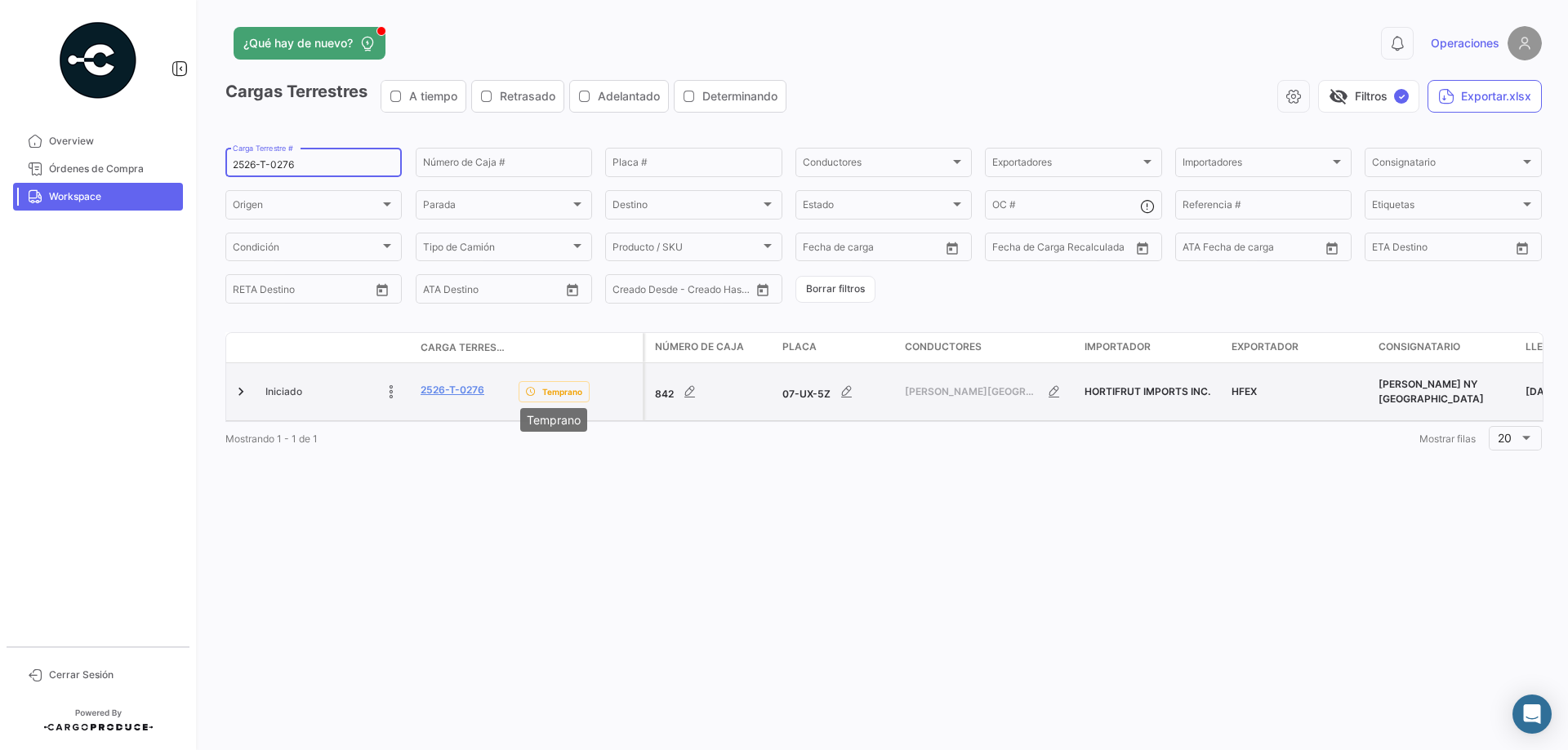
type input "2526-T-0276"
click at [562, 385] on span "Temprano" at bounding box center [562, 391] width 40 height 13
click at [1045, 388] on icon "button" at bounding box center [1055, 392] width 16 height 16
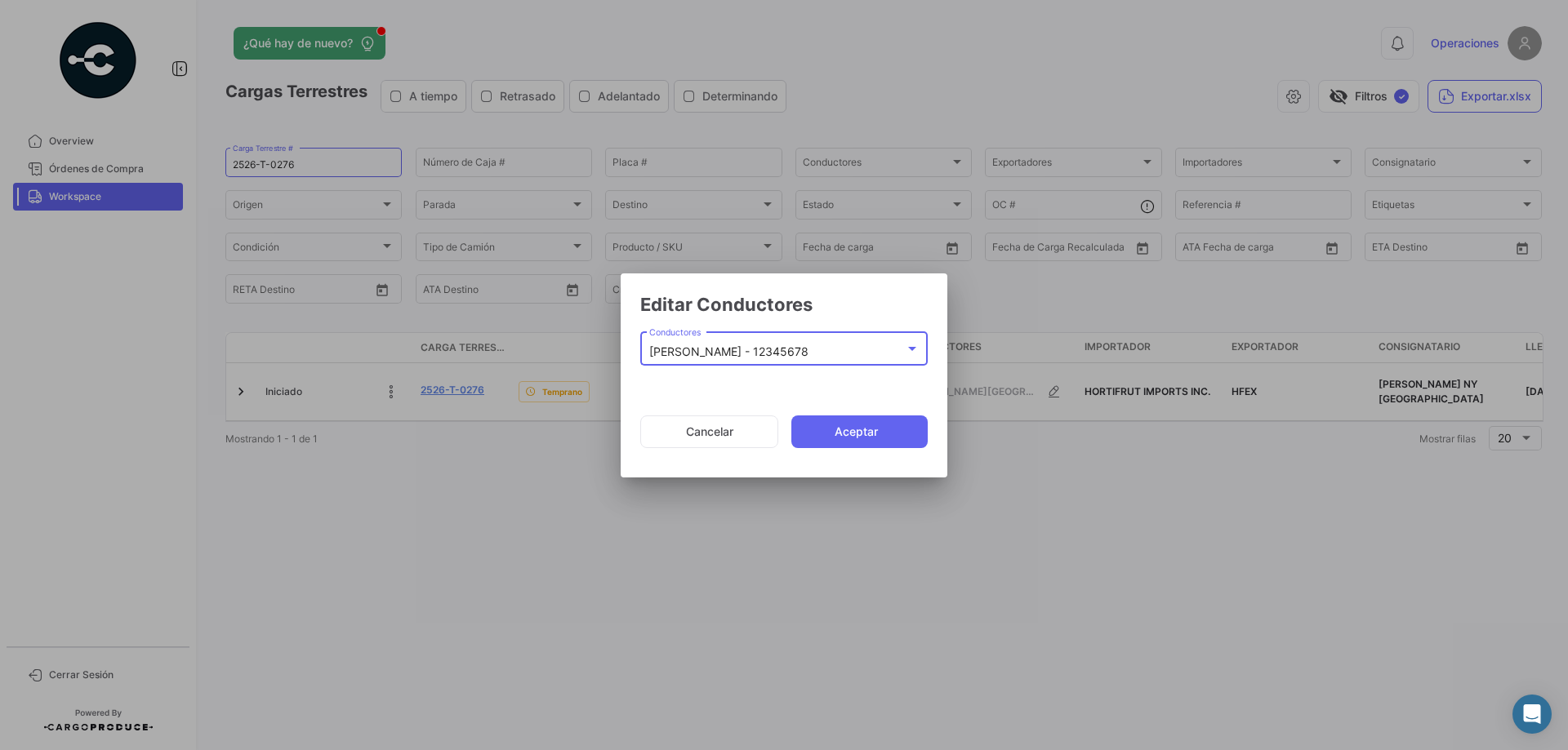
click at [912, 350] on div at bounding box center [912, 349] width 8 height 4
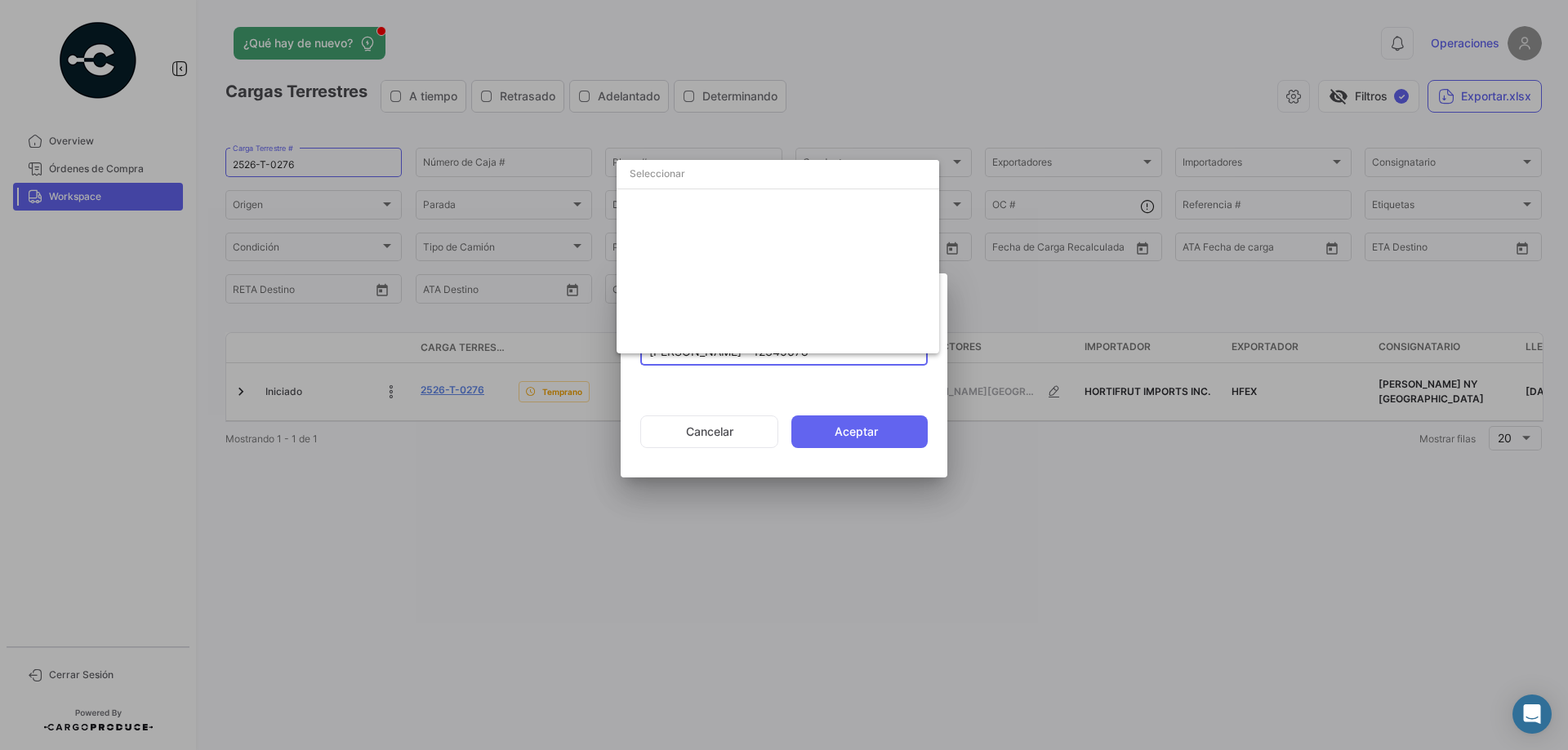
scroll to position [1847, 0]
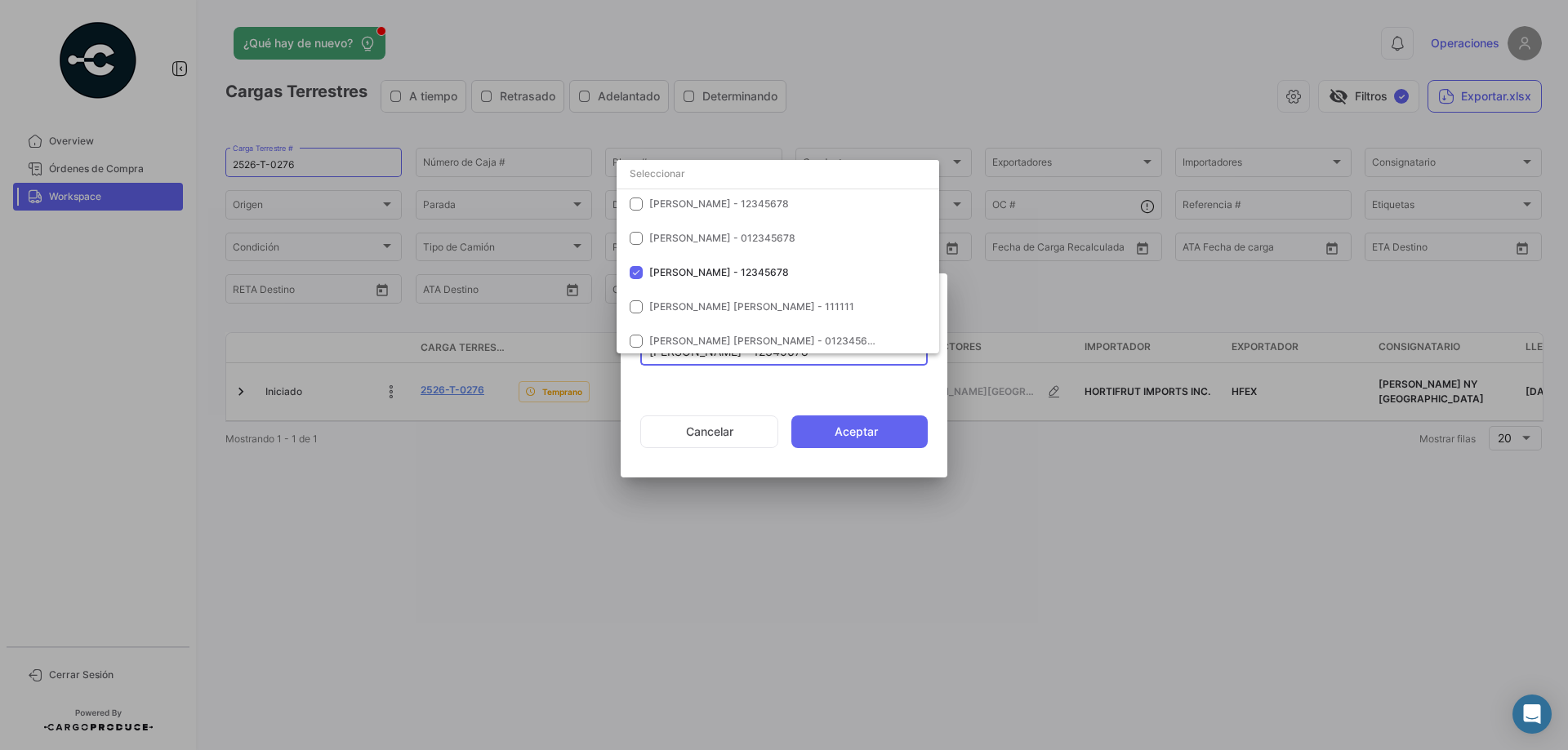
click at [669, 172] on input "dropdown search" at bounding box center [778, 173] width 323 height 29
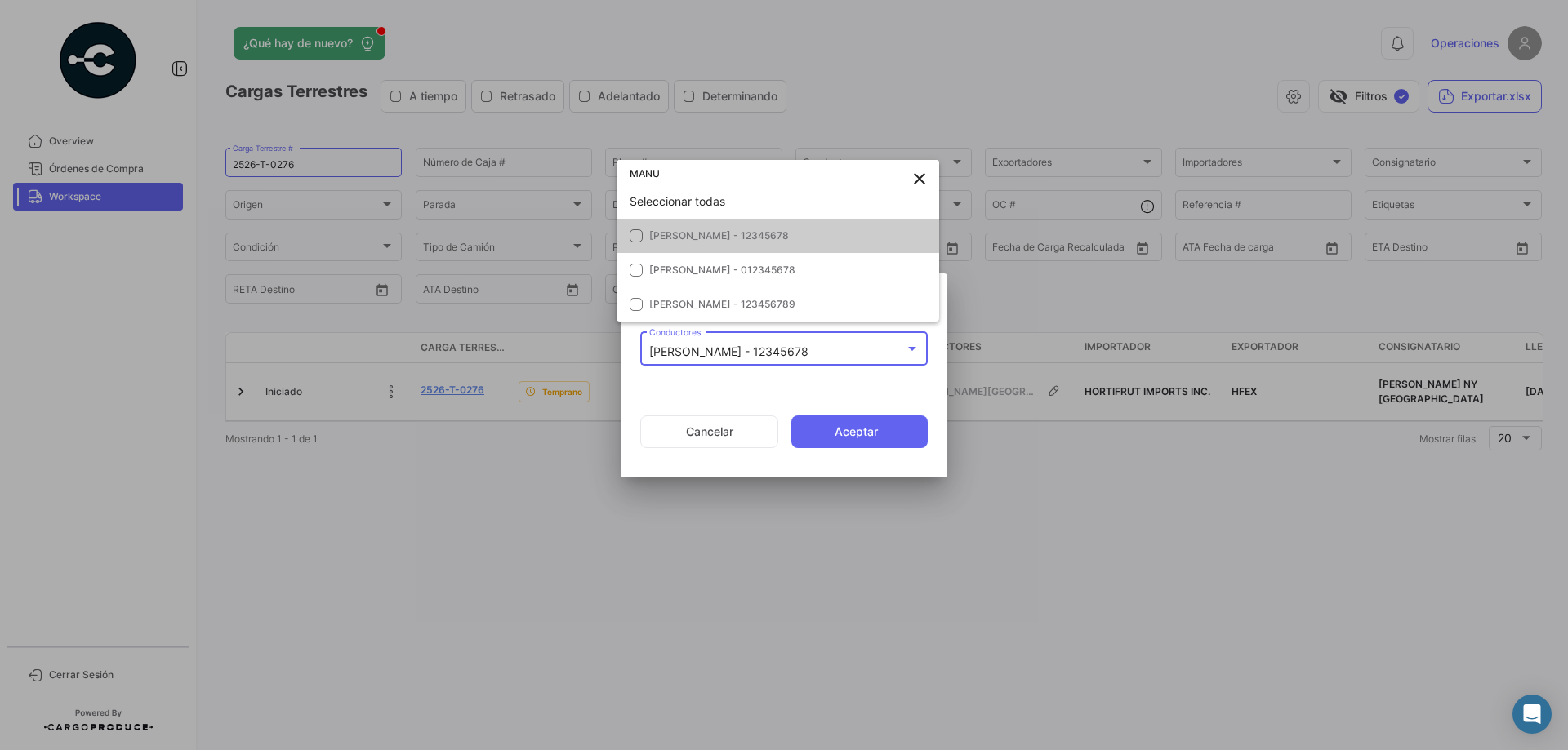
scroll to position [10, 0]
type input "[PERSON_NAME]"
click at [746, 427] on div at bounding box center [784, 375] width 1568 height 750
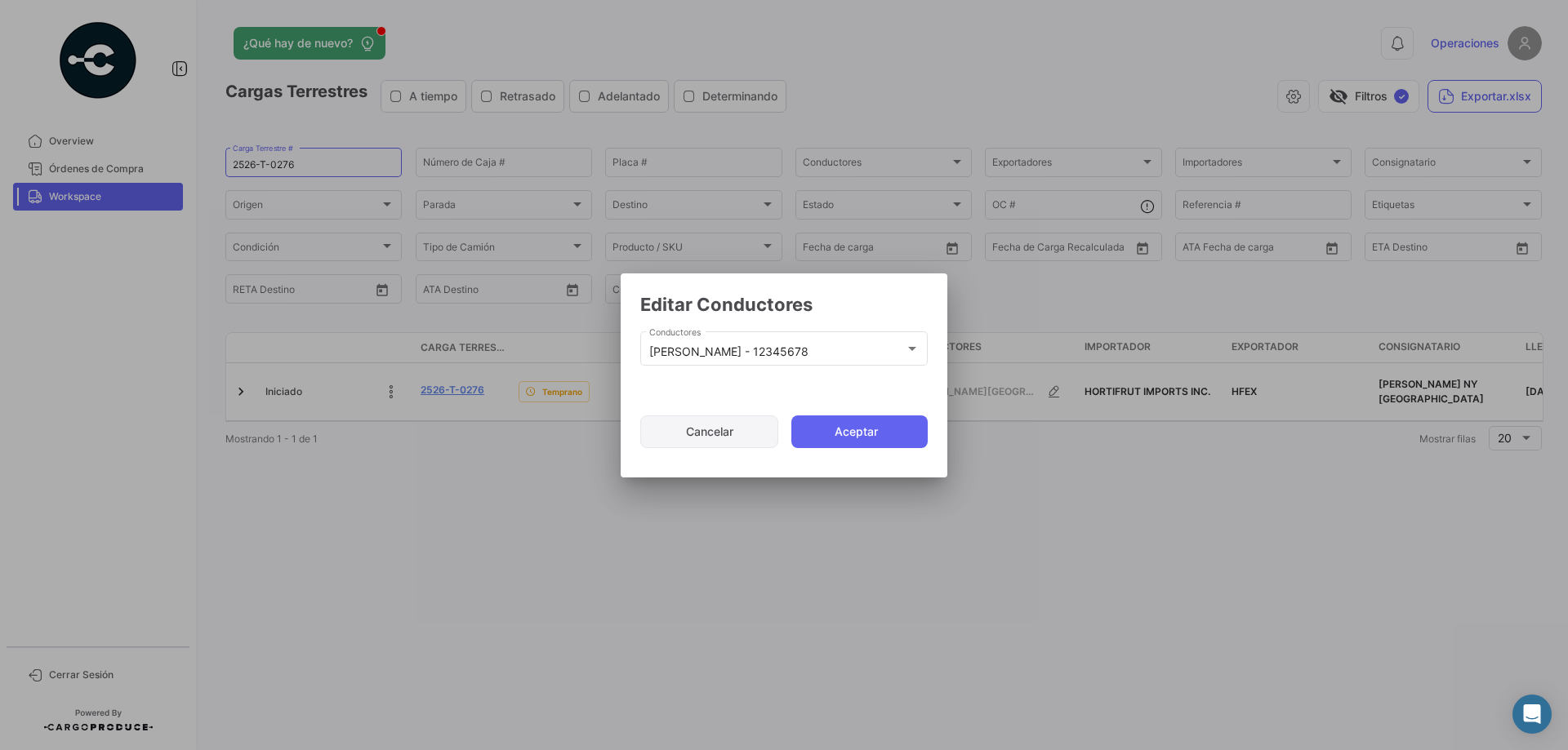
click at [704, 421] on button "Cancelar" at bounding box center [710, 432] width 138 height 33
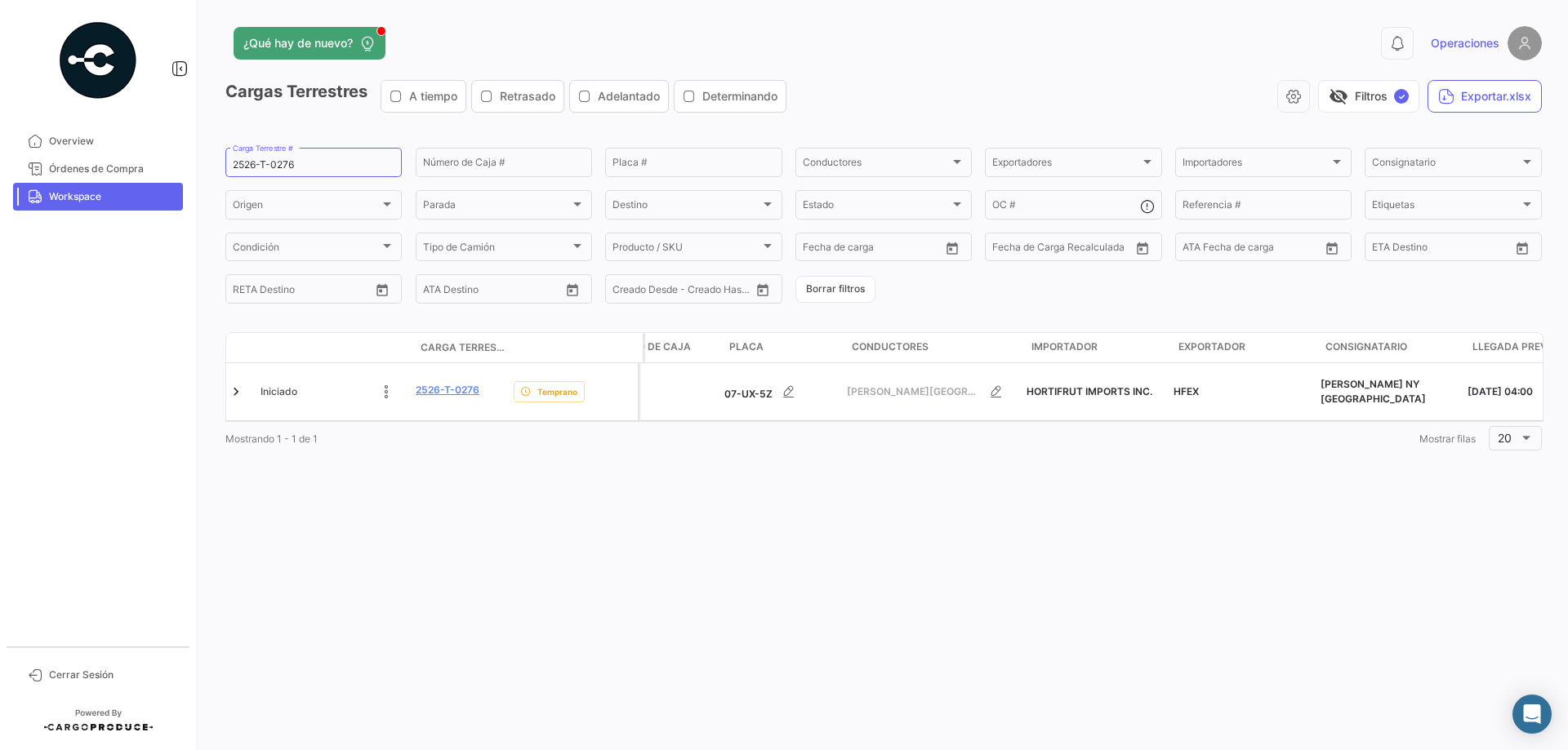
scroll to position [0, 0]
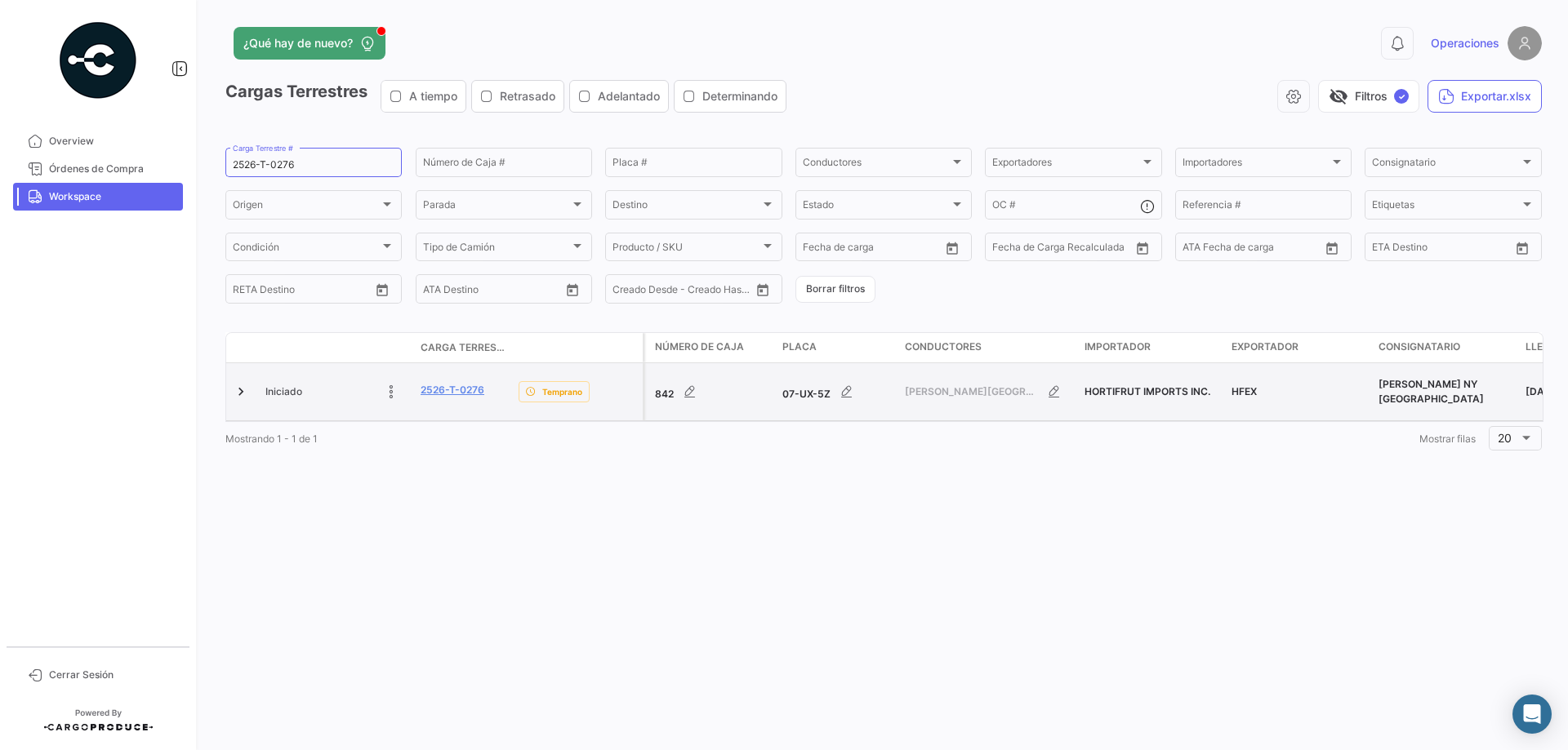
click at [276, 384] on span "Iniciado" at bounding box center [283, 391] width 36 height 15
click at [286, 384] on span "Iniciado" at bounding box center [283, 391] width 36 height 15
click at [239, 386] on link at bounding box center [241, 392] width 16 height 16
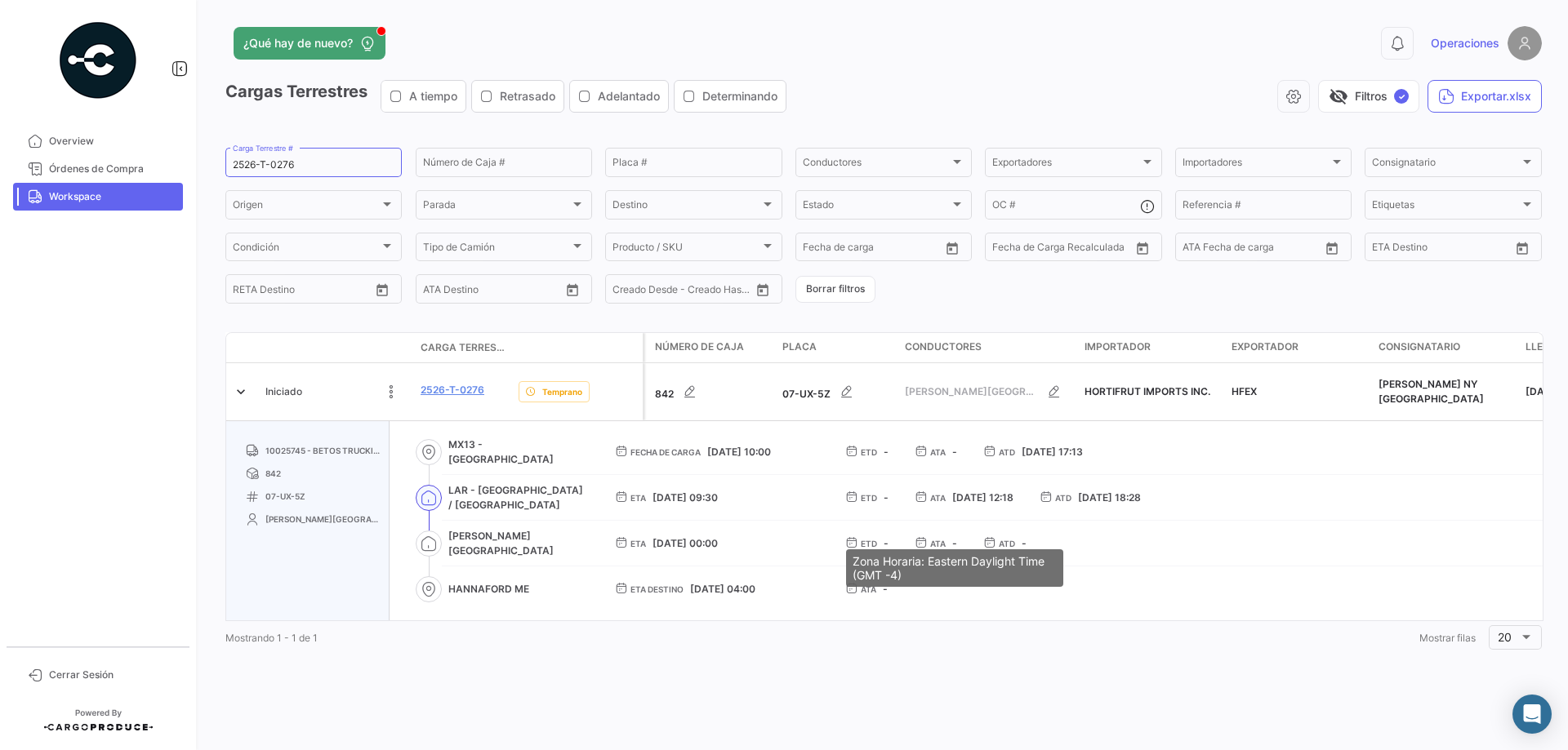
click at [952, 456] on span "-" at bounding box center [954, 543] width 5 height 12
click at [918, 456] on icon at bounding box center [920, 542] width 12 height 12
click at [939, 456] on span "ATA" at bounding box center [938, 544] width 15 height 13
click at [949, 456] on div "ATA -" at bounding box center [944, 544] width 27 height 15
click at [926, 456] on icon at bounding box center [920, 542] width 12 height 12
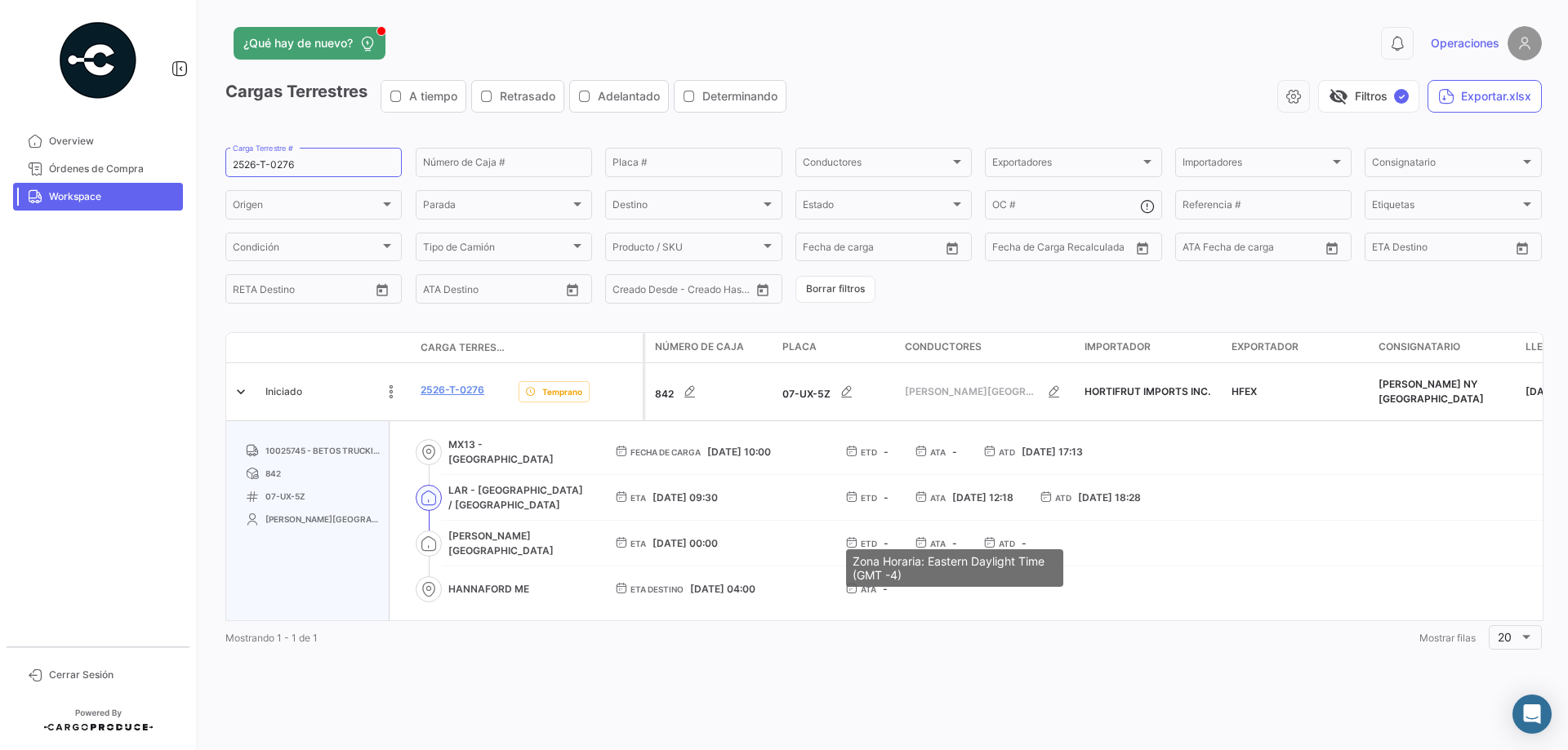
click at [955, 456] on span "-" at bounding box center [954, 543] width 5 height 12
click at [947, 456] on div "ATA -" at bounding box center [944, 544] width 27 height 15
click at [955, 456] on span "-" at bounding box center [954, 543] width 5 height 12
click at [931, 456] on span "ATA" at bounding box center [938, 544] width 15 height 13
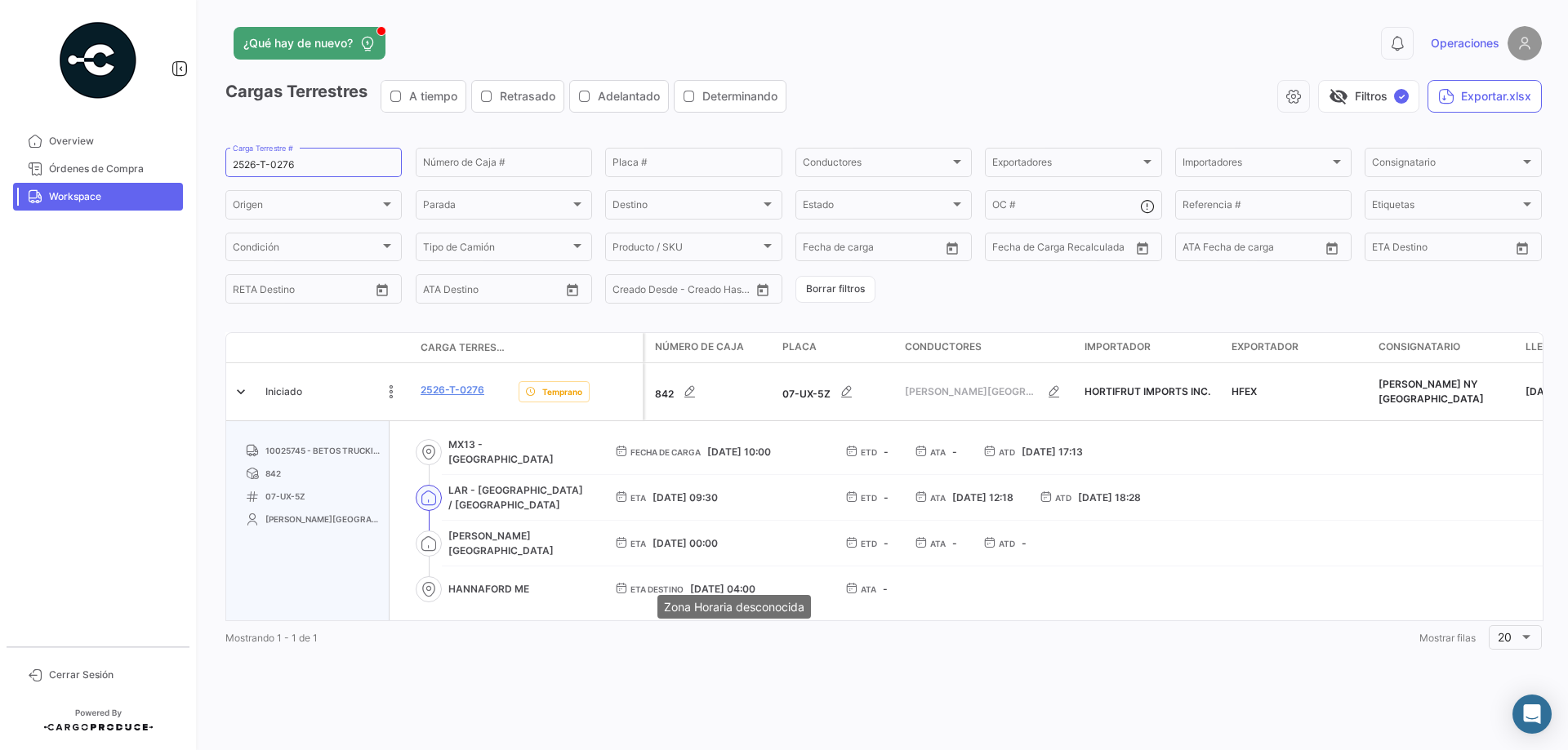
drag, startPoint x: 739, startPoint y: 613, endPoint x: 792, endPoint y: 618, distance: 53.2
click at [792, 456] on mat-tooltip-component "Zona Horaria desconocida" at bounding box center [734, 607] width 176 height 46
click at [623, 456] on icon at bounding box center [620, 542] width 12 height 12
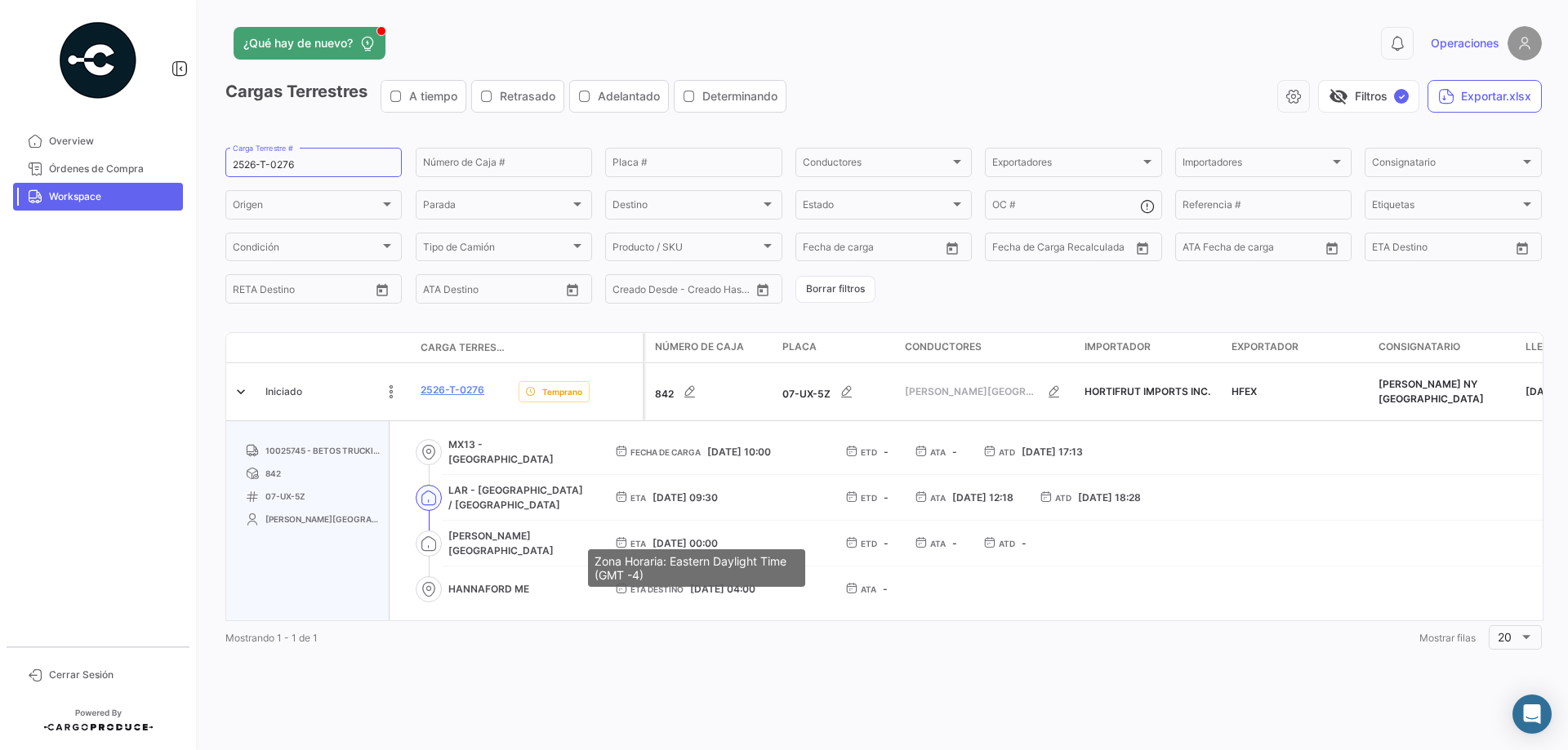
click at [718, 456] on span "[DATE] 00:00" at bounding box center [685, 543] width 65 height 12
click at [660, 456] on span "[DATE] 00:00" at bounding box center [685, 543] width 65 height 12
click at [659, 456] on span "[DATE] 00:00" at bounding box center [685, 543] width 65 height 12
click at [620, 456] on icon at bounding box center [620, 542] width 12 height 12
